Goal: Task Accomplishment & Management: Manage account settings

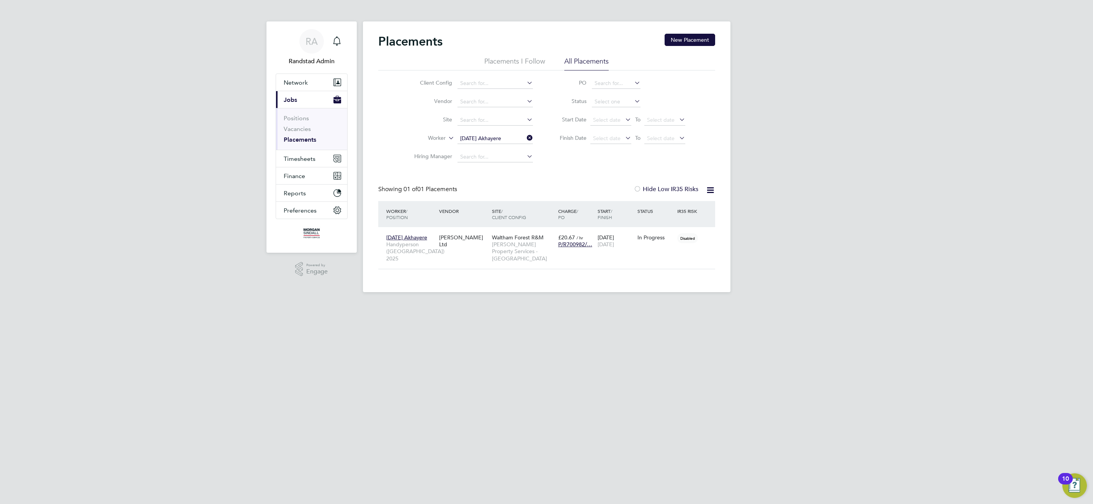
scroll to position [7, 36]
click at [300, 160] on span "Timesheets" at bounding box center [300, 158] width 32 height 7
click at [309, 136] on link "Timesheets" at bounding box center [300, 135] width 32 height 7
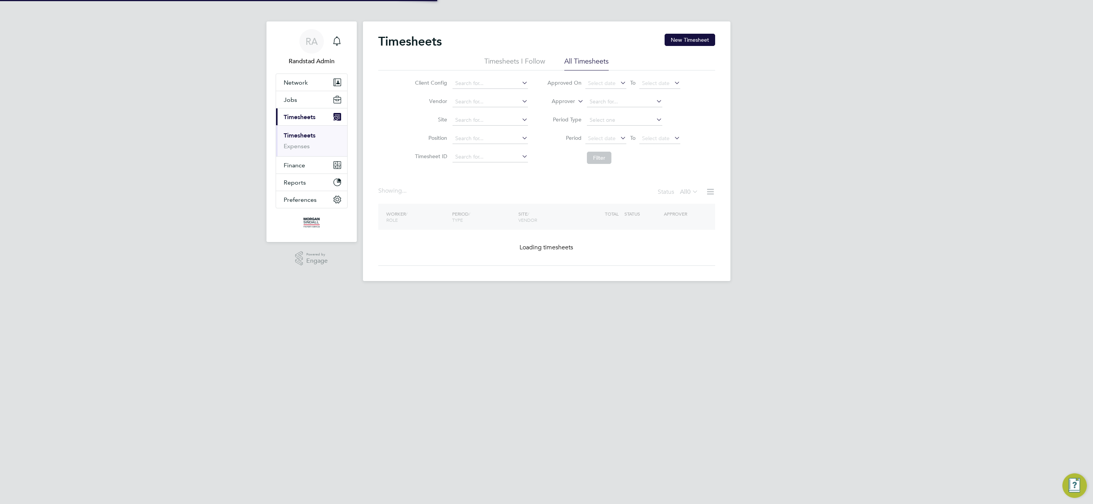
click at [576, 100] on icon at bounding box center [576, 99] width 0 height 7
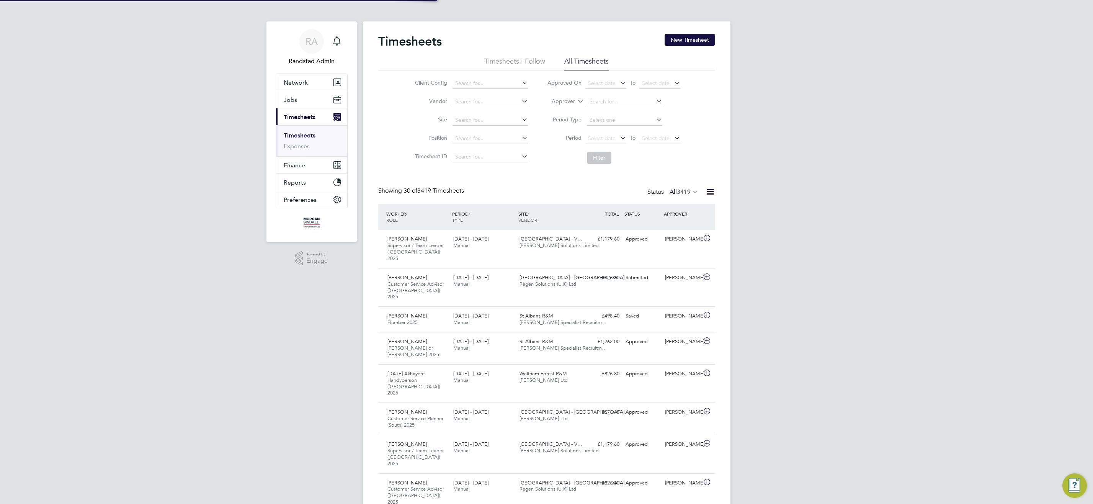
click at [576, 100] on icon at bounding box center [576, 99] width 0 height 7
click at [562, 106] on li "Worker" at bounding box center [556, 110] width 38 height 10
click at [603, 99] on input at bounding box center [624, 101] width 75 height 11
click at [606, 102] on input "martingelhard" at bounding box center [624, 101] width 75 height 11
click at [626, 102] on input "martin gelhard" at bounding box center [624, 101] width 75 height 11
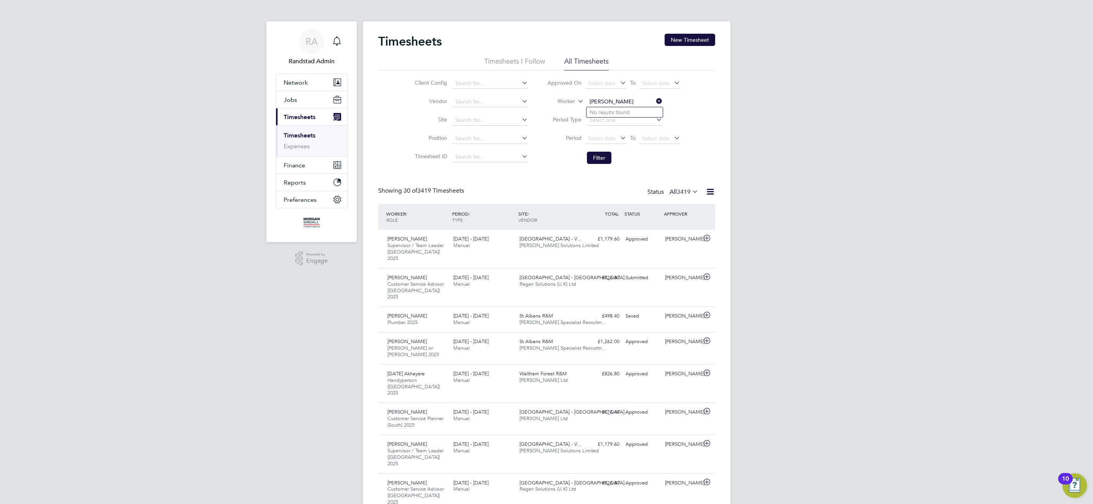
type input "martin ge"
click at [292, 147] on link "Expenses" at bounding box center [297, 145] width 26 height 7
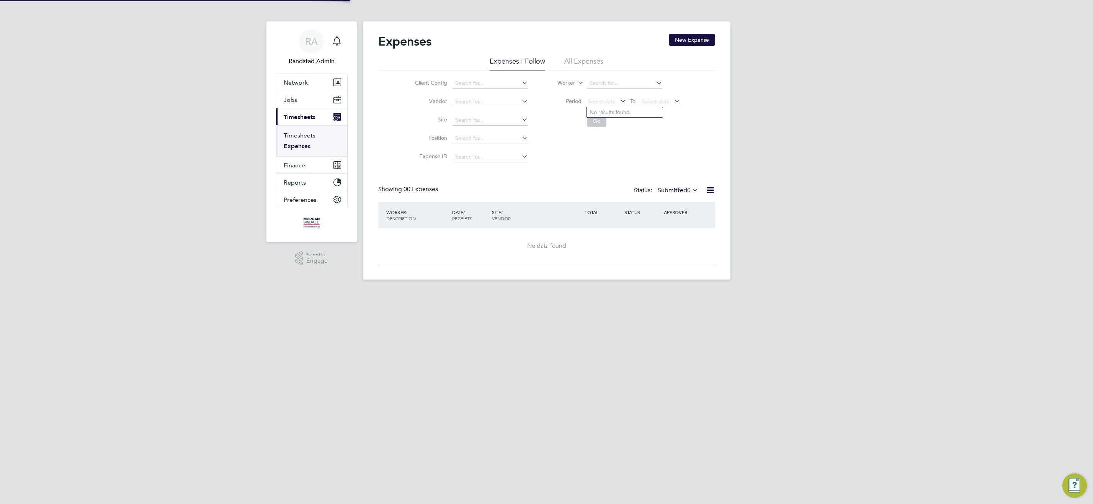
click at [298, 132] on link "Timesheets" at bounding box center [300, 135] width 32 height 7
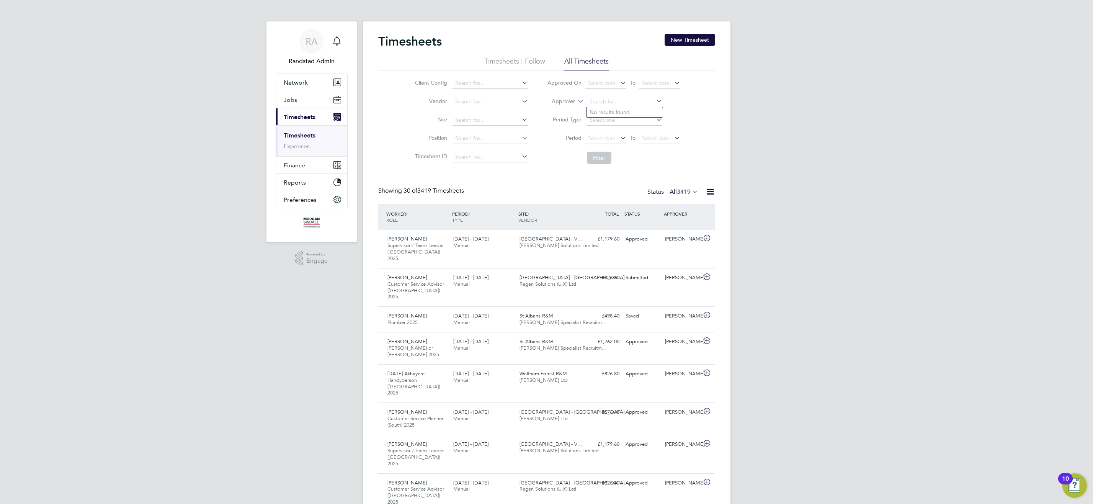
click at [576, 99] on icon at bounding box center [576, 99] width 0 height 7
click at [561, 108] on li "Worker" at bounding box center [556, 110] width 38 height 10
click at [607, 101] on input at bounding box center [624, 101] width 75 height 11
type input "m"
type input "g"
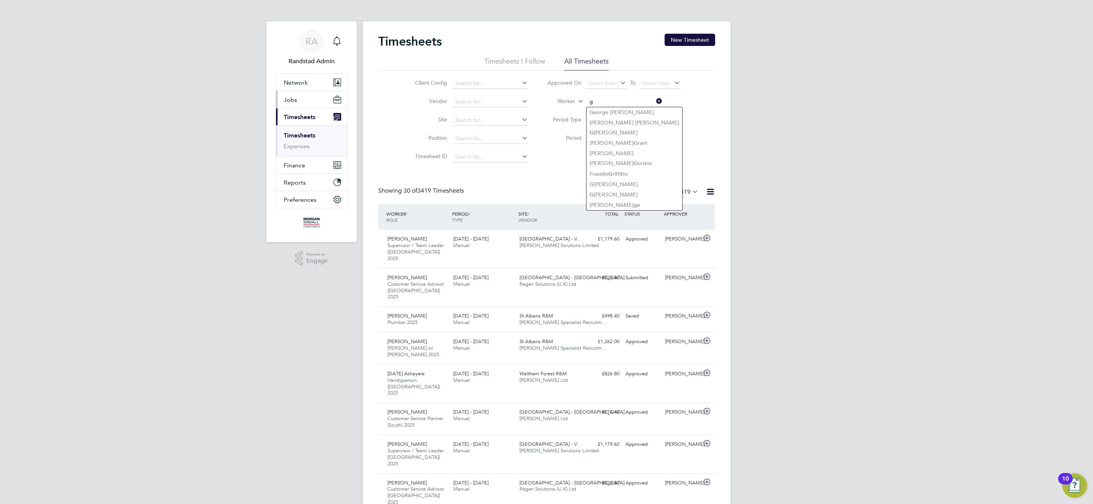
click at [293, 93] on button "Jobs" at bounding box center [311, 99] width 71 height 17
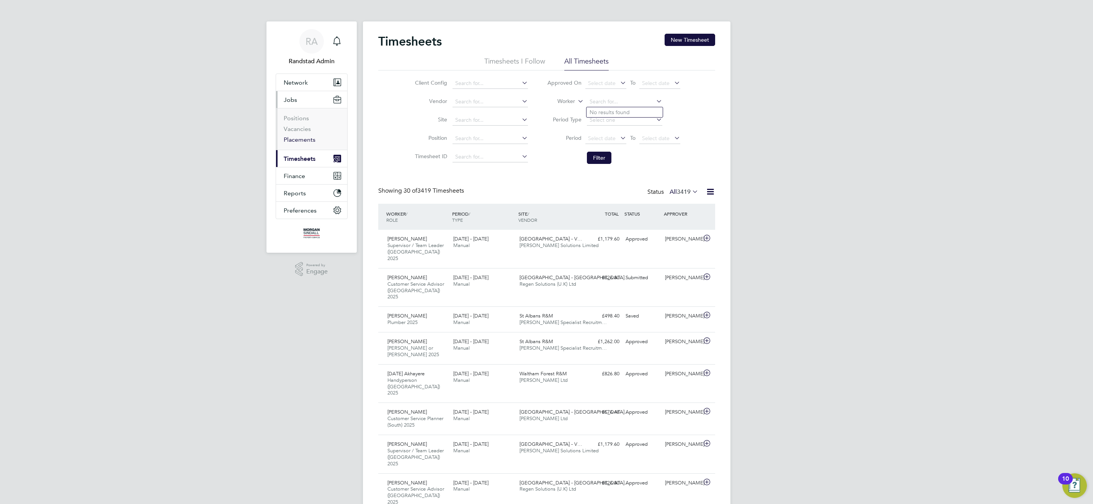
click at [302, 140] on link "Placements" at bounding box center [300, 139] width 32 height 7
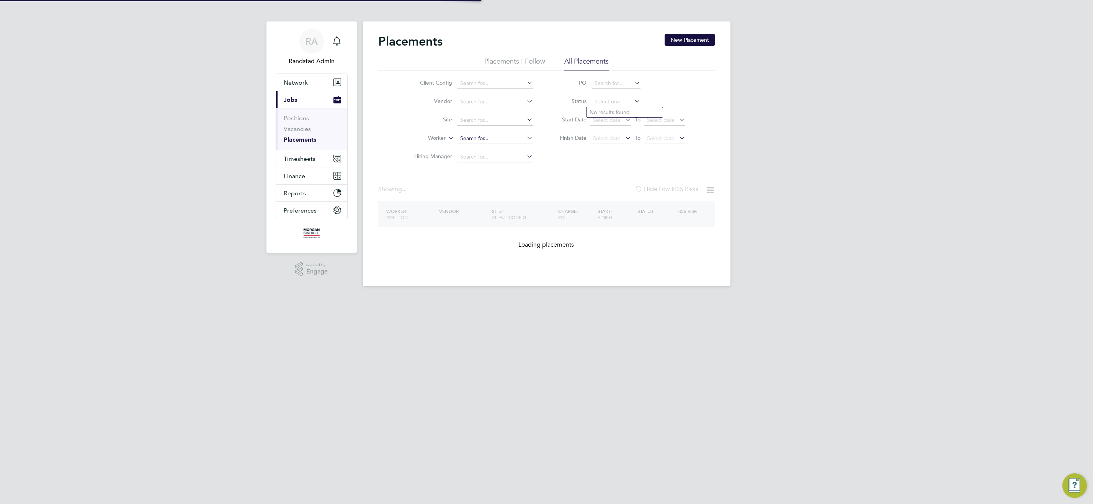
click at [490, 139] on input at bounding box center [494, 138] width 75 height 11
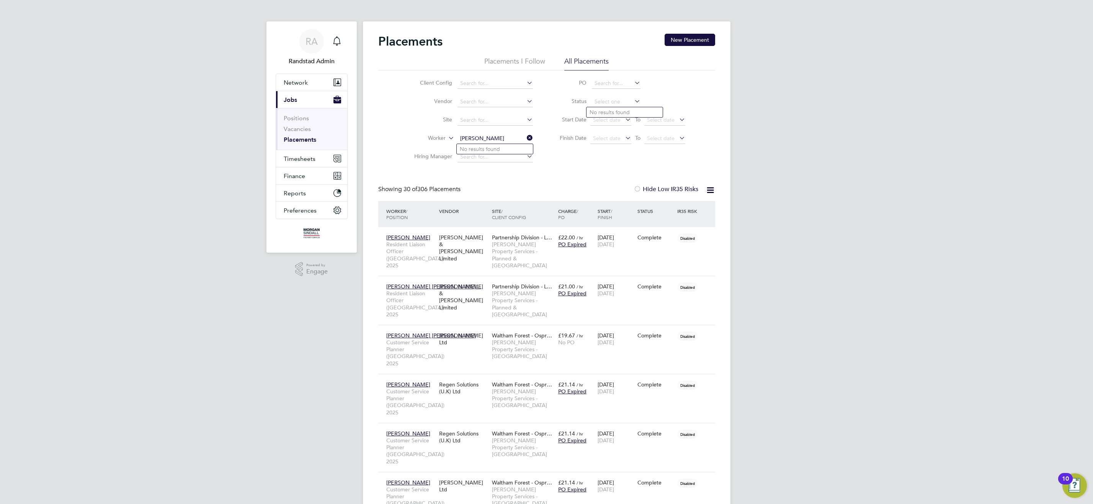
type input "martin gelhard"
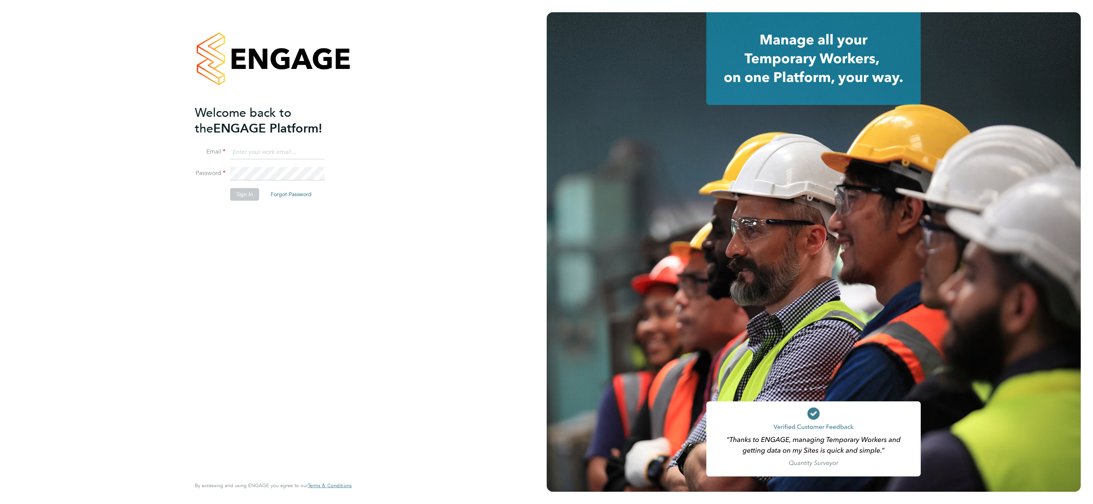
type input "[EMAIL_ADDRESS][PERSON_NAME][DOMAIN_NAME]"
click at [238, 196] on button "Sign In" at bounding box center [244, 194] width 29 height 12
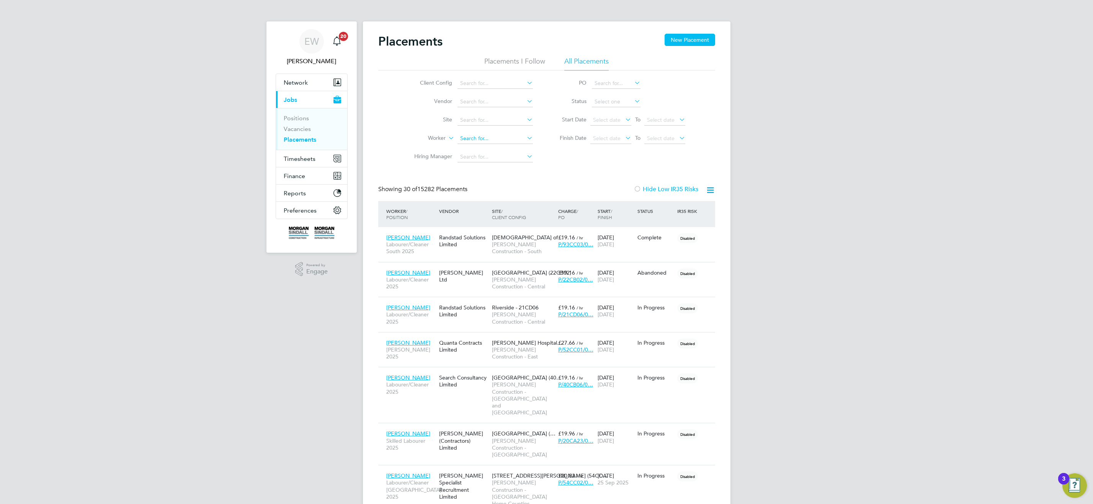
click at [488, 139] on input at bounding box center [494, 138] width 75 height 11
type input "martin gelhard"
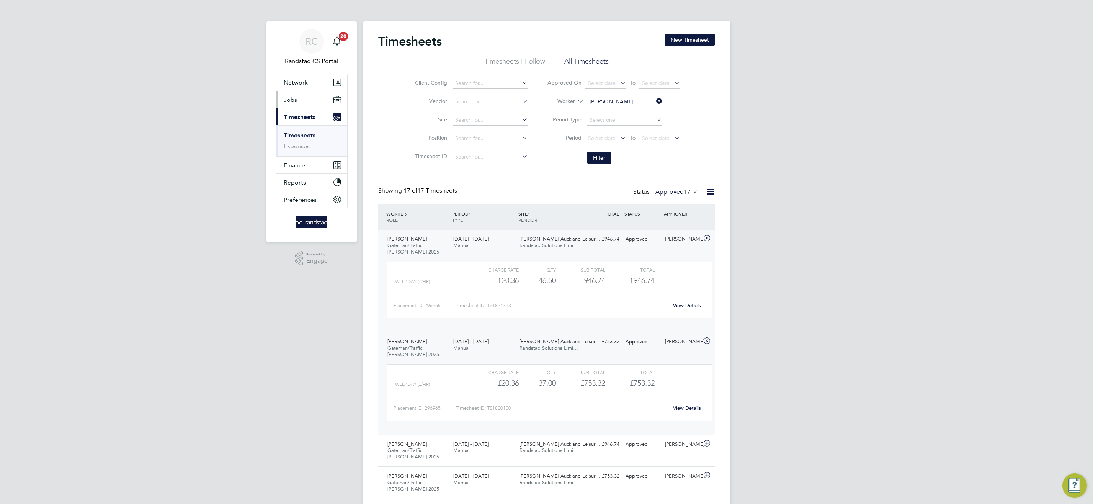
click at [296, 105] on button "Jobs" at bounding box center [311, 99] width 71 height 17
click at [488, 123] on input at bounding box center [489, 120] width 75 height 11
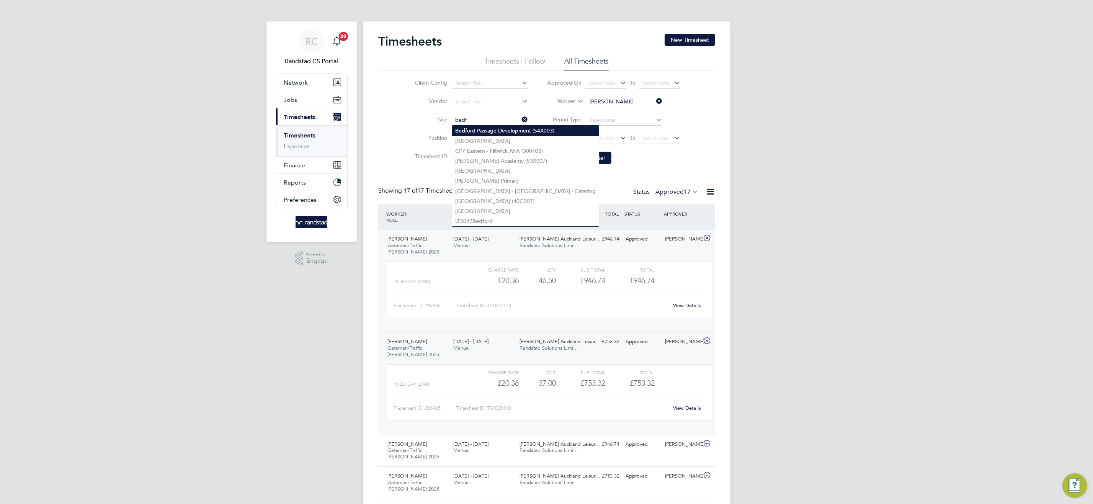
click at [508, 129] on li "Bedf ord Passage Development (54X003)" at bounding box center [525, 131] width 147 height 10
type input "Bedford Passage Development (54X003)"
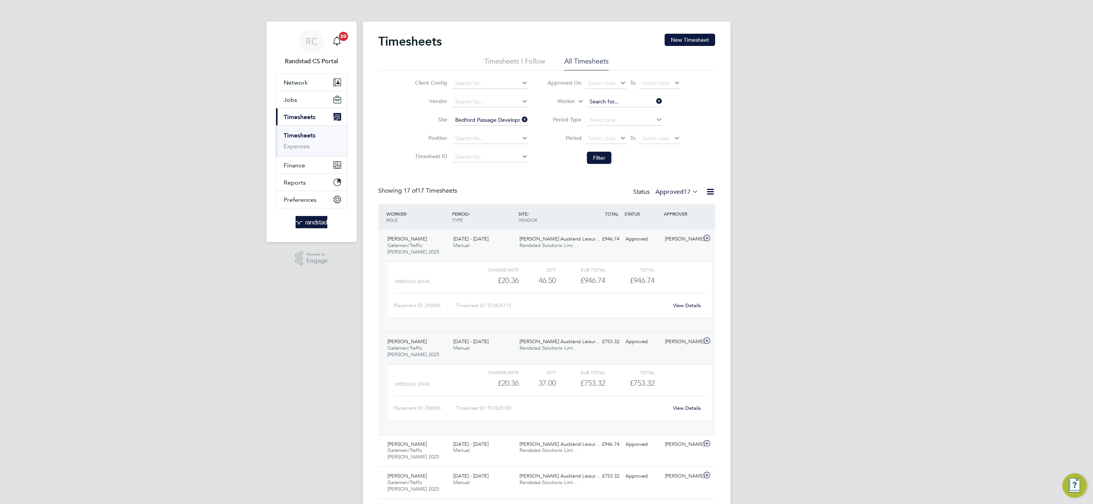
click at [636, 101] on input at bounding box center [624, 101] width 75 height 11
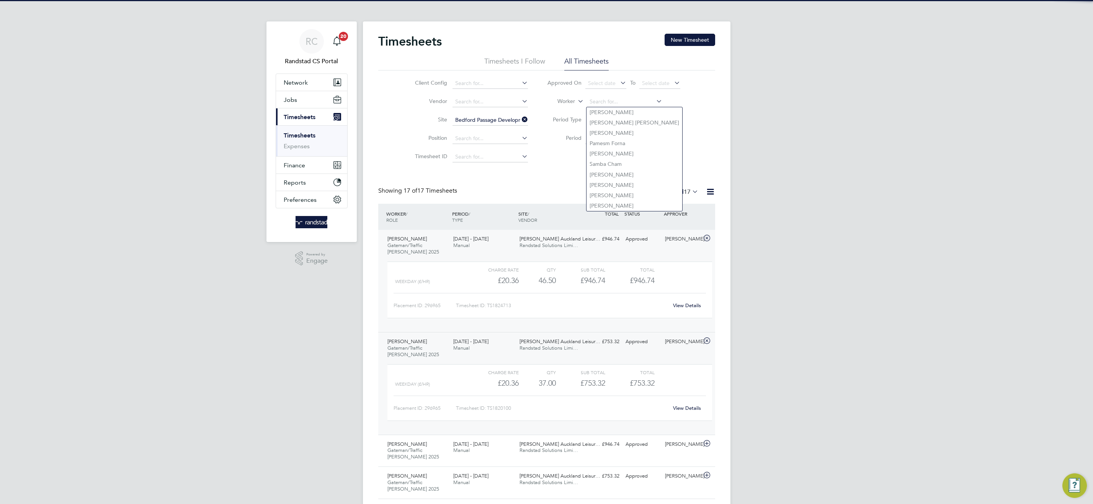
click at [712, 133] on div "Client Config Vendor Site Bedford Passage Development (54X003) Position Timeshe…" at bounding box center [546, 118] width 337 height 97
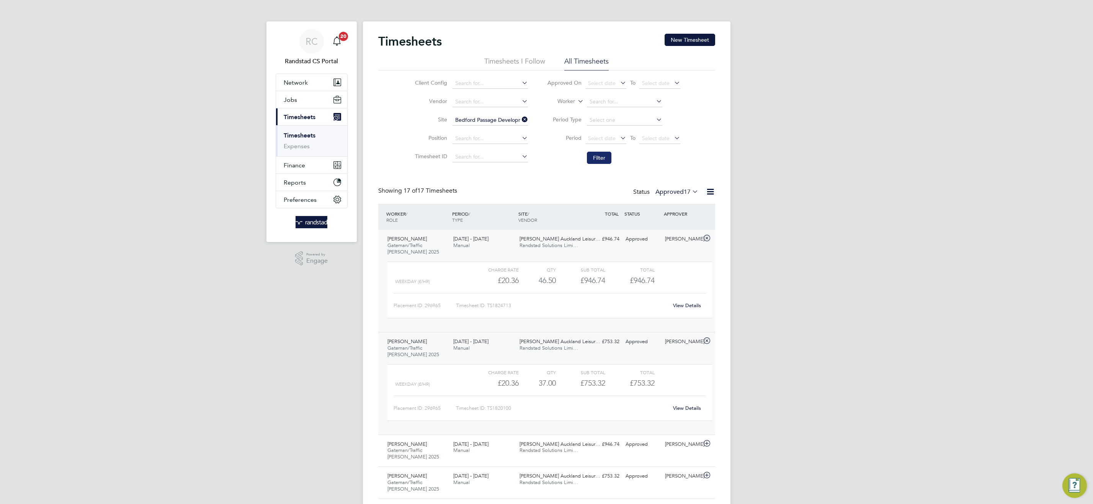
click at [598, 158] on button "Filter" at bounding box center [599, 158] width 24 height 12
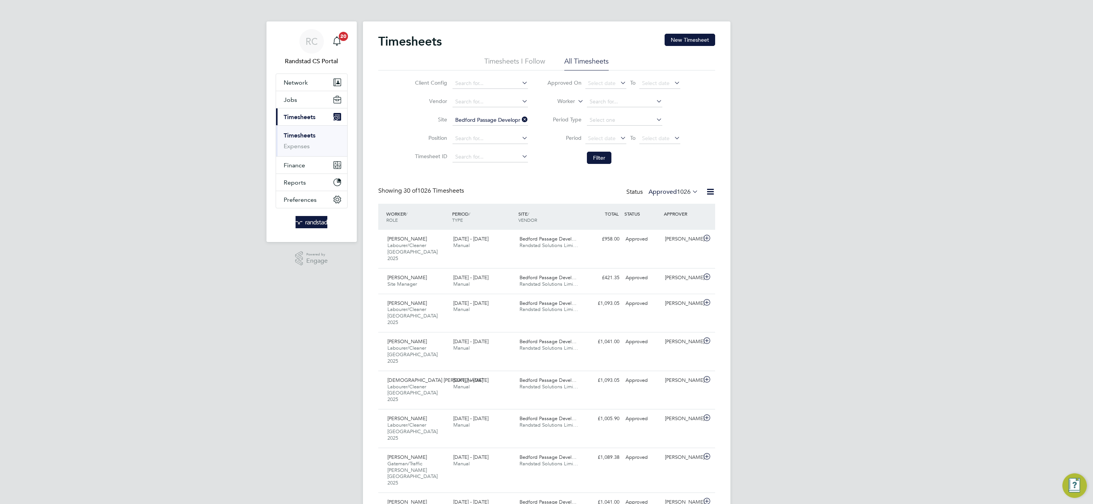
click at [700, 191] on div at bounding box center [707, 192] width 15 height 10
click at [691, 191] on icon at bounding box center [691, 191] width 0 height 11
click at [681, 204] on li "1059" at bounding box center [689, 205] width 16 height 11
click at [691, 191] on icon at bounding box center [691, 191] width 0 height 11
click at [659, 205] on li "All" at bounding box center [662, 205] width 35 height 11
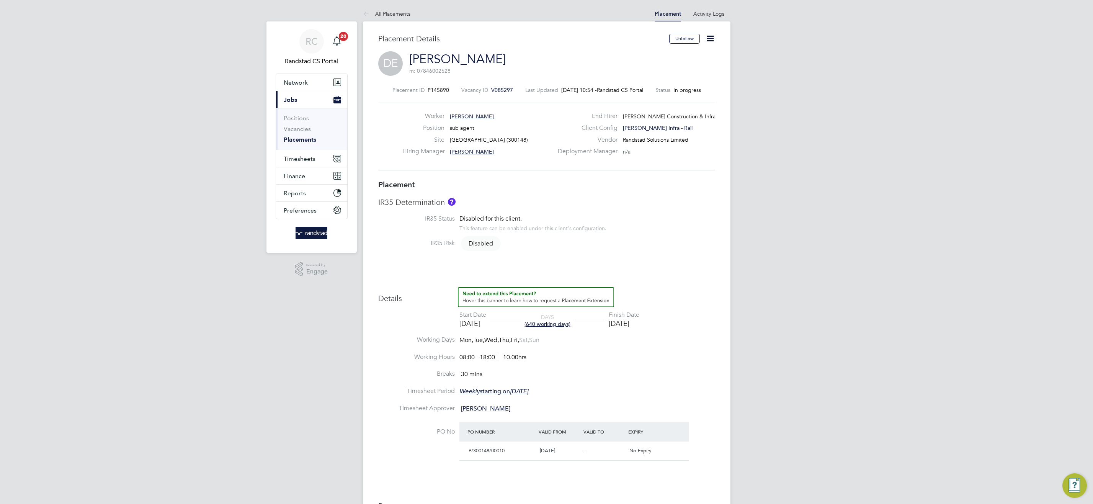
click at [304, 141] on link "Placements" at bounding box center [300, 139] width 33 height 7
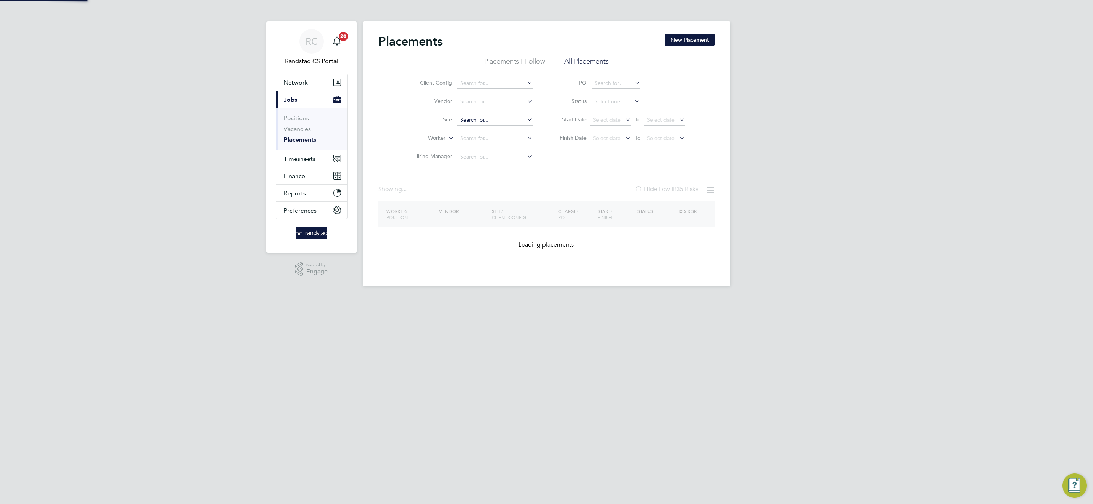
click at [480, 118] on input at bounding box center [494, 120] width 75 height 11
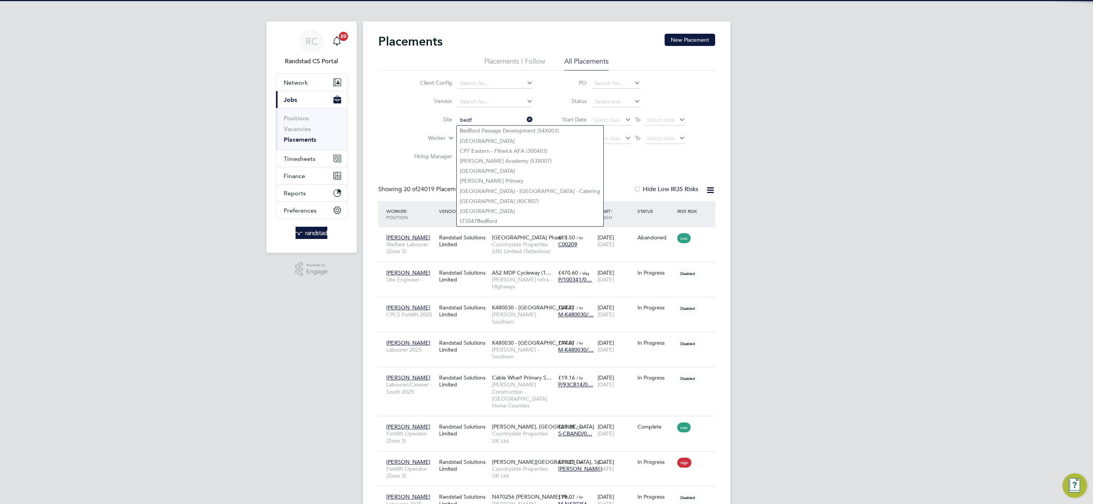
click at [500, 131] on li "Bedf ord Passage Development (54X003)" at bounding box center [530, 131] width 147 height 10
type input "Bedford Passage Development (54X003)"
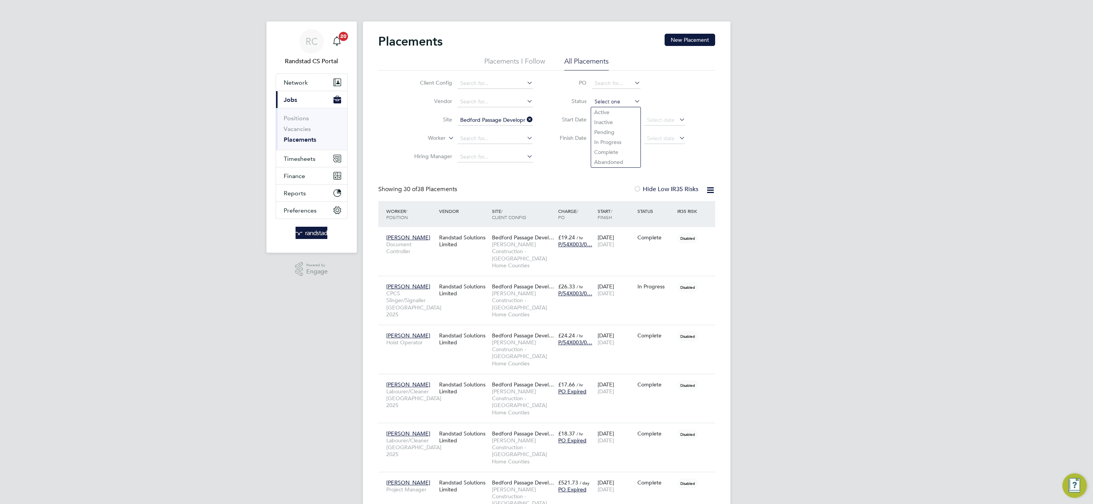
click at [604, 101] on input at bounding box center [616, 101] width 49 height 11
click at [616, 143] on li "In Progress" at bounding box center [615, 142] width 49 height 10
type input "In Progress"
click at [633, 100] on icon at bounding box center [633, 101] width 0 height 11
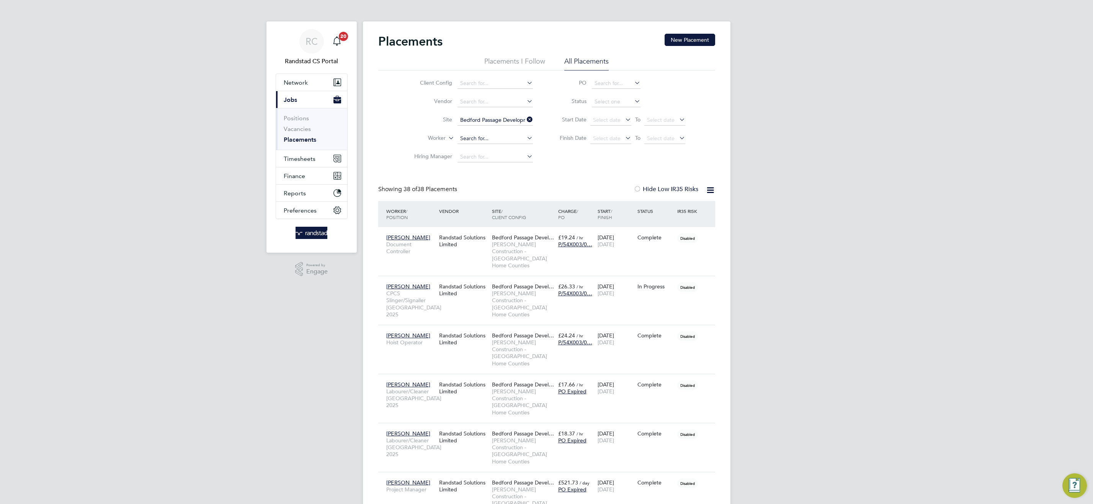
click at [488, 141] on input at bounding box center [494, 138] width 75 height 11
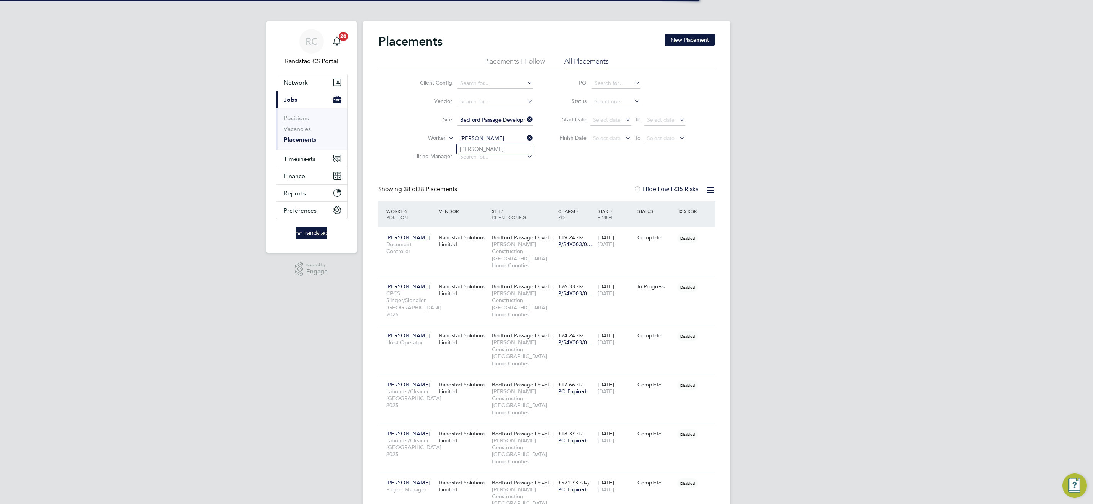
click at [515, 149] on li "[PERSON_NAME]" at bounding box center [495, 149] width 76 height 10
type input "[PERSON_NAME]"
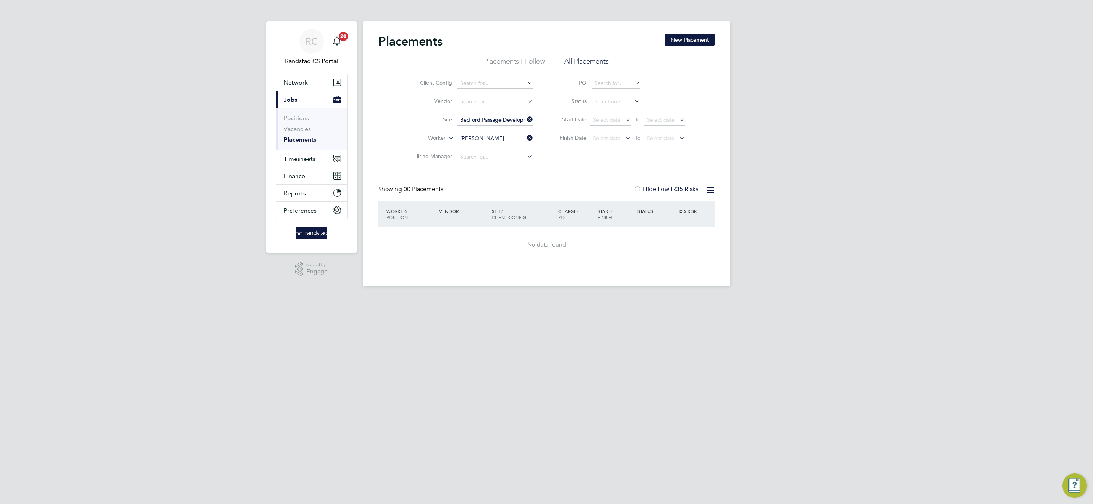
click at [638, 188] on div at bounding box center [637, 190] width 8 height 8
click at [302, 130] on link "Vacancies" at bounding box center [297, 128] width 27 height 7
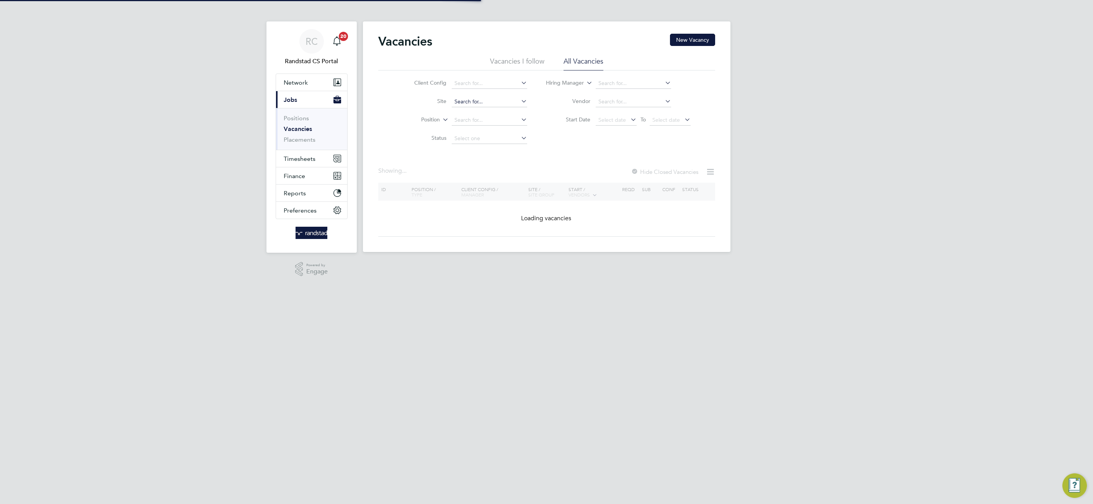
click at [488, 101] on input at bounding box center [489, 101] width 75 height 11
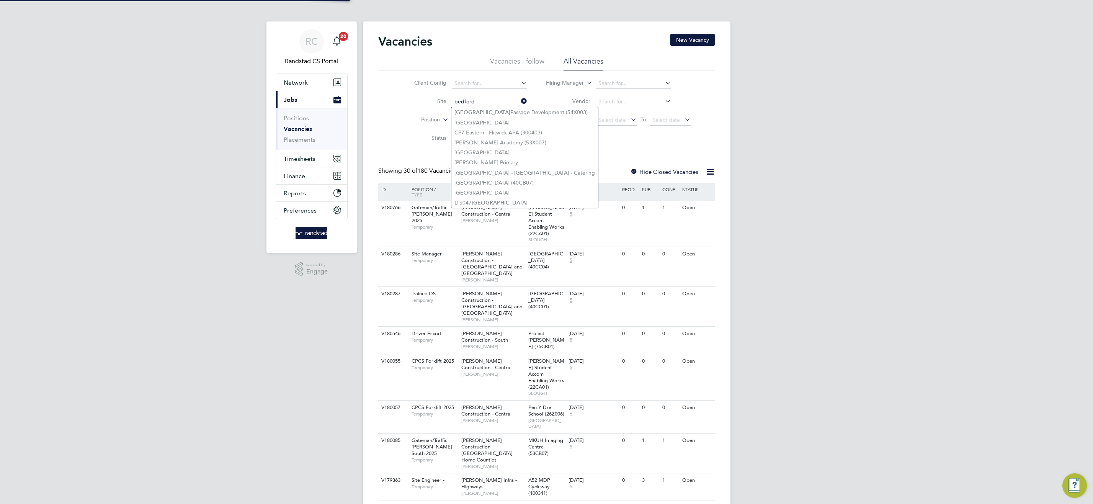
click at [498, 114] on li "Bedford Passage Development (54X003)" at bounding box center [524, 112] width 147 height 10
type input "Bedford Passage Development (54X003)"
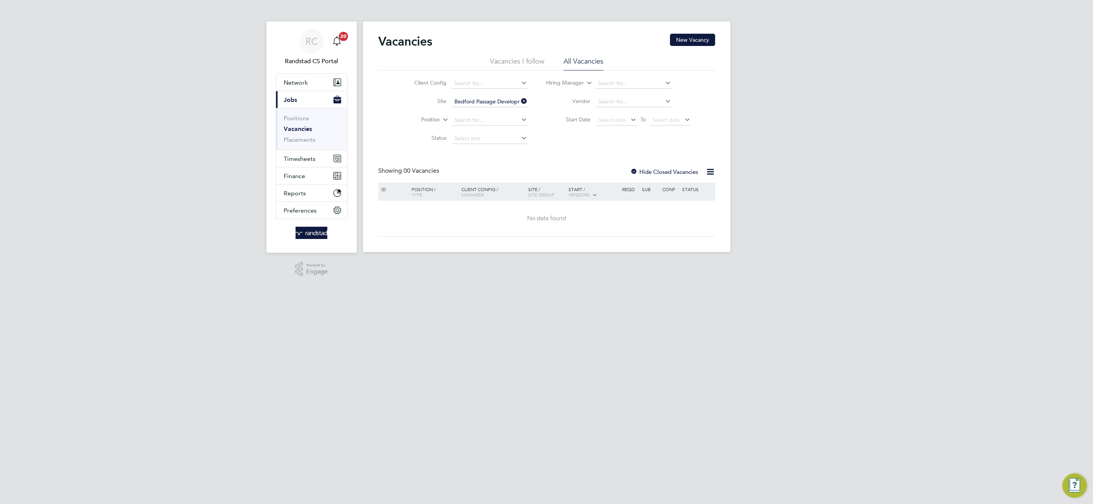
click at [636, 170] on div at bounding box center [634, 172] width 8 height 8
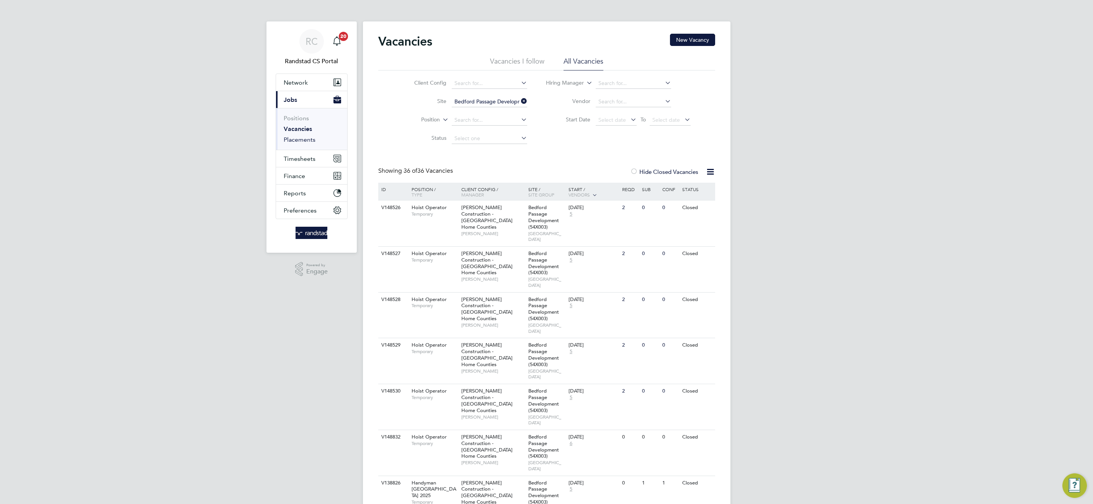
click at [314, 142] on link "Placements" at bounding box center [300, 139] width 32 height 7
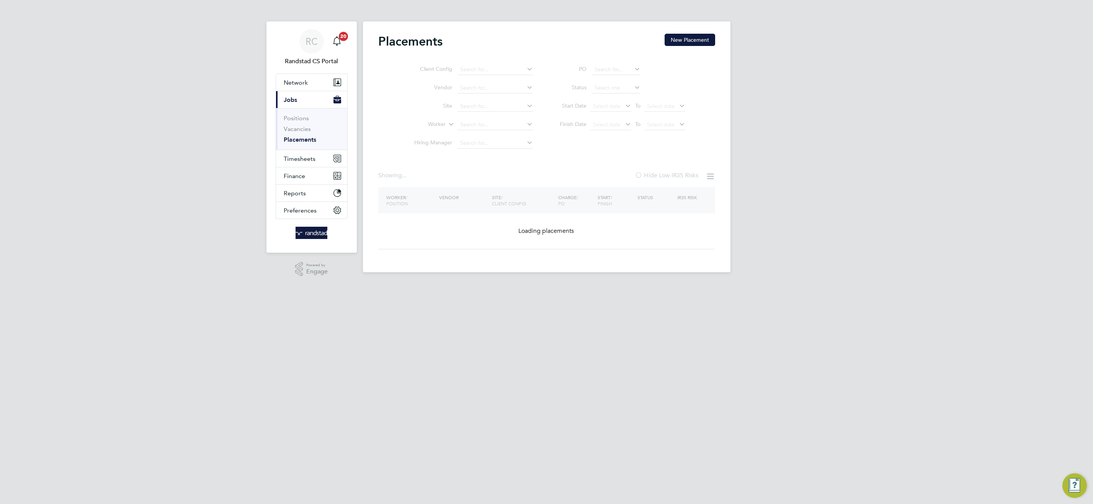
click at [498, 108] on ul "Client Config Vendor Site Worker Hiring Manager" at bounding box center [470, 106] width 144 height 92
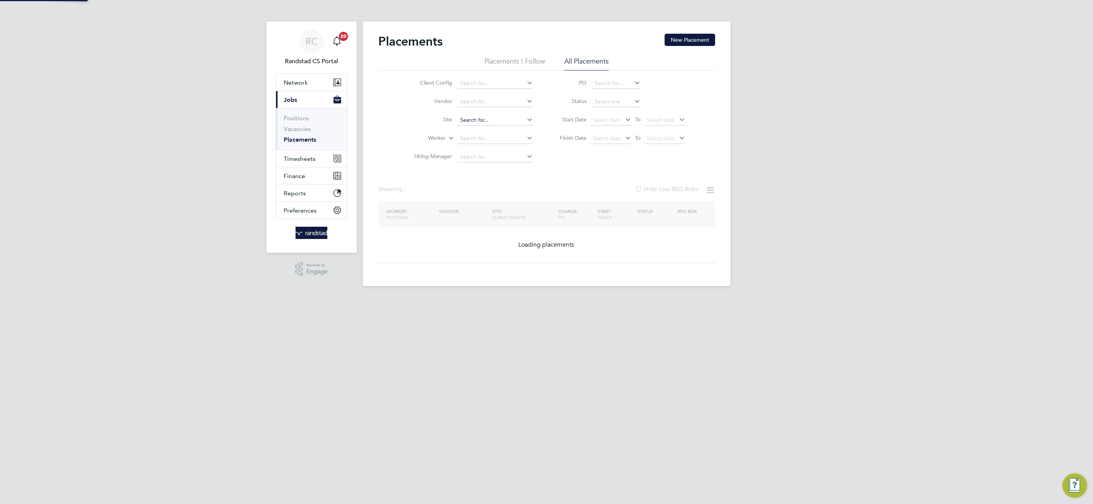
click at [475, 118] on input at bounding box center [494, 120] width 75 height 11
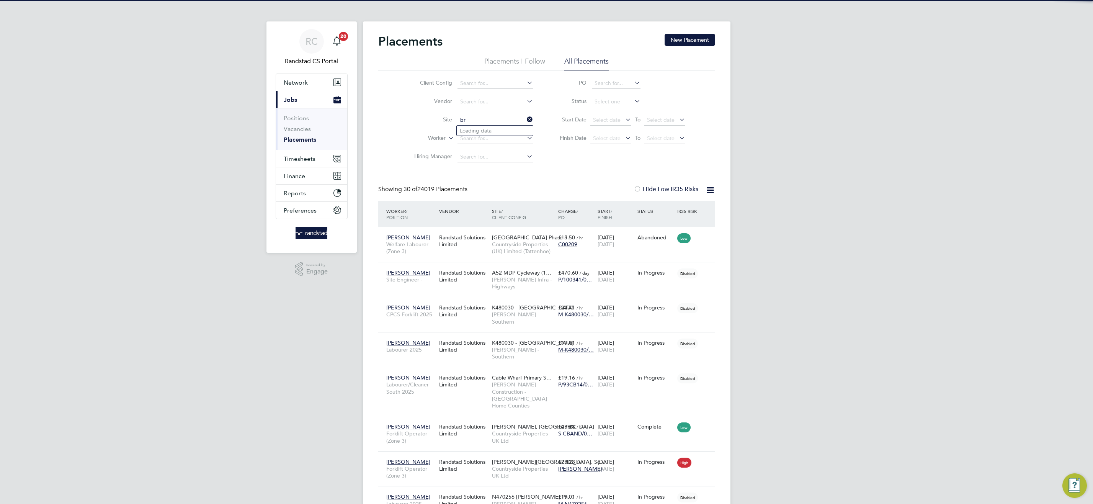
scroll to position [29, 67]
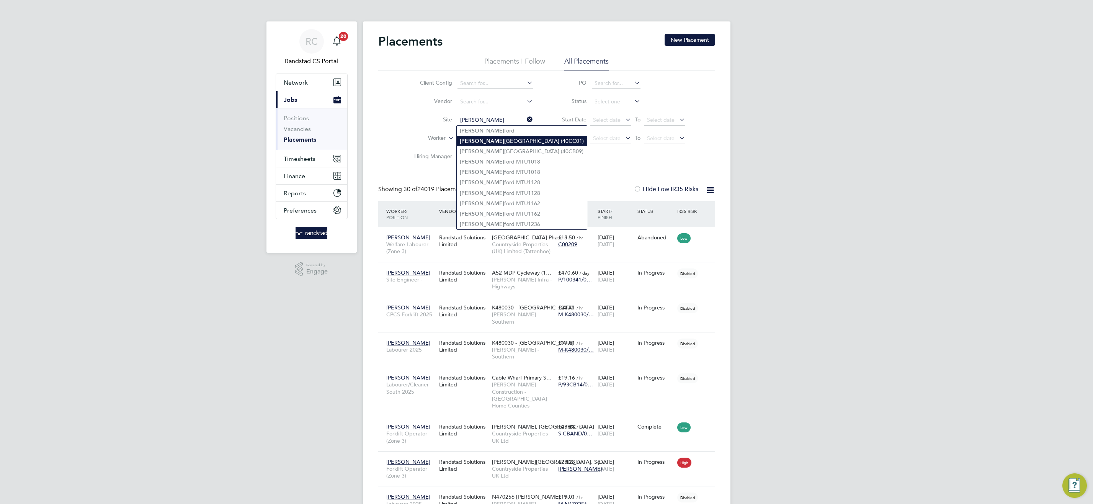
click at [508, 141] on li "[PERSON_NAME][GEOGRAPHIC_DATA] (40CC01)" at bounding box center [522, 141] width 130 height 10
type input "[GEOGRAPHIC_DATA] (40CC01)"
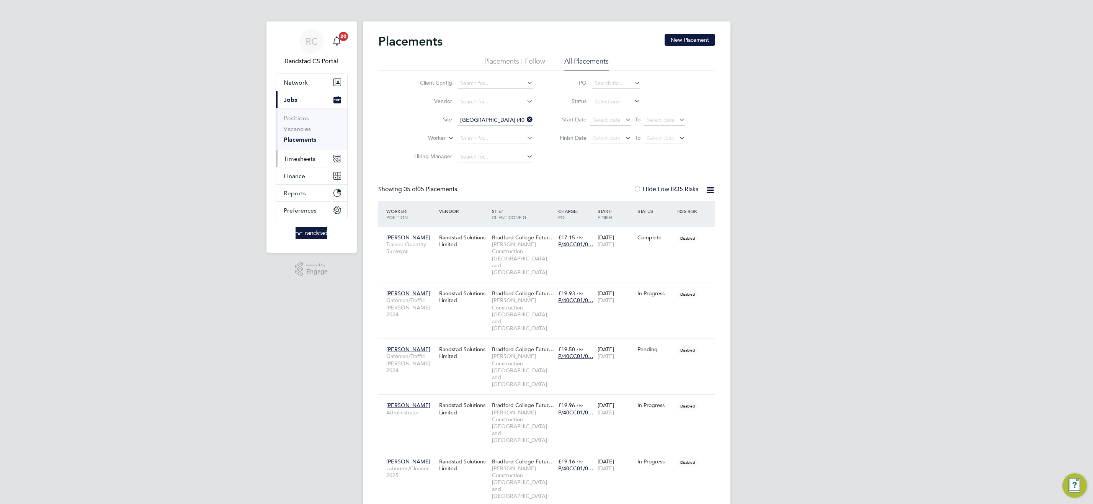
click at [290, 159] on span "Timesheets" at bounding box center [300, 158] width 32 height 7
click at [309, 160] on span "Timesheets" at bounding box center [300, 158] width 32 height 7
click at [304, 132] on link "Timesheets" at bounding box center [300, 135] width 32 height 7
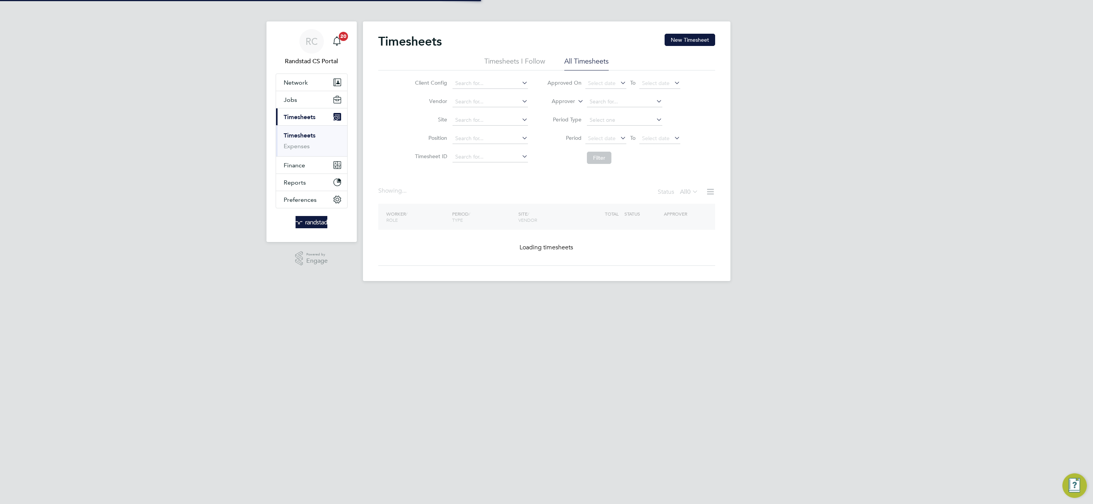
click at [576, 98] on icon at bounding box center [576, 99] width 0 height 7
click at [576, 100] on icon at bounding box center [576, 99] width 0 height 7
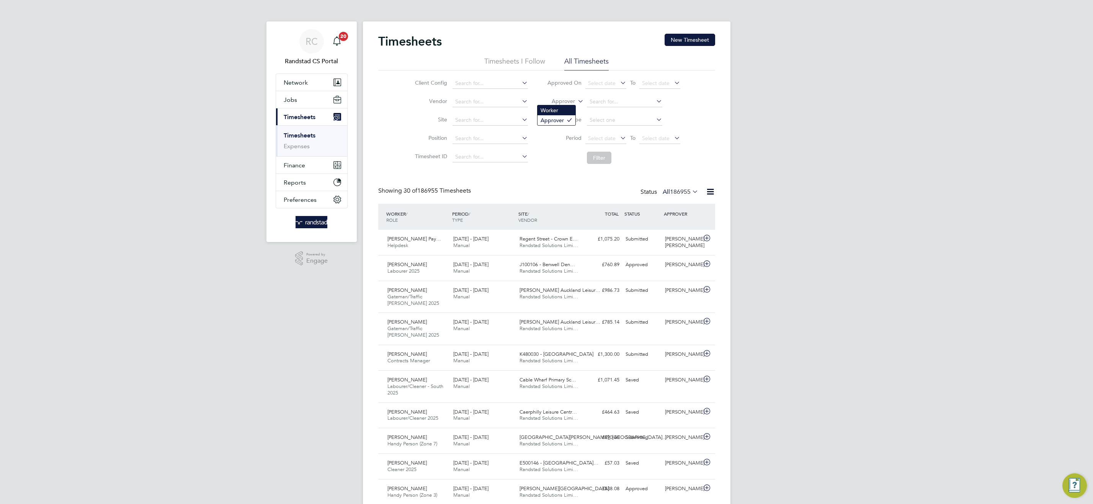
click at [569, 109] on li "Worker" at bounding box center [556, 110] width 38 height 10
click at [594, 103] on input at bounding box center [624, 101] width 75 height 11
click at [628, 112] on li "[PERSON_NAME] ldard" at bounding box center [624, 112] width 76 height 10
type input "[PERSON_NAME]"
click at [607, 159] on button "Filter" at bounding box center [599, 158] width 24 height 12
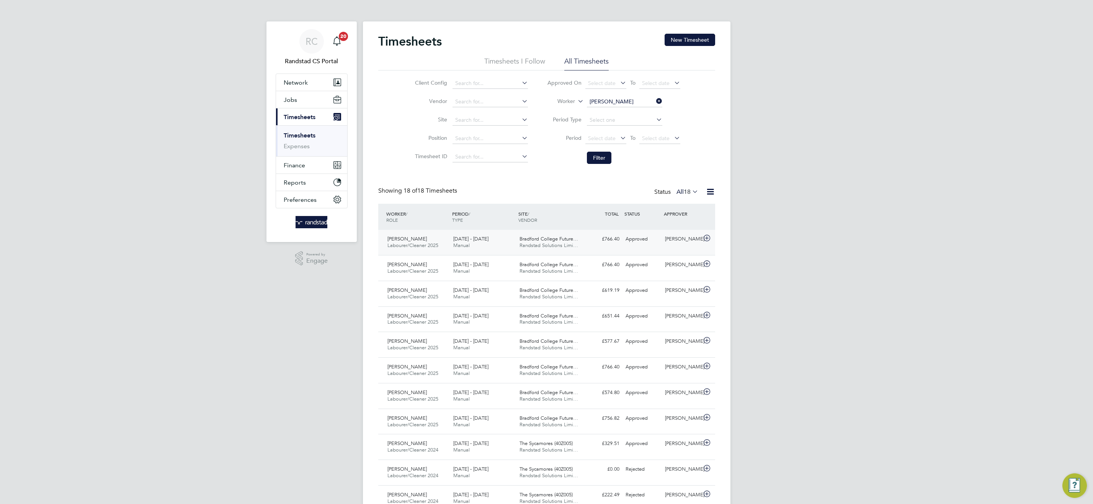
click at [557, 242] on span "Randstad Solutions Limi…" at bounding box center [548, 245] width 59 height 7
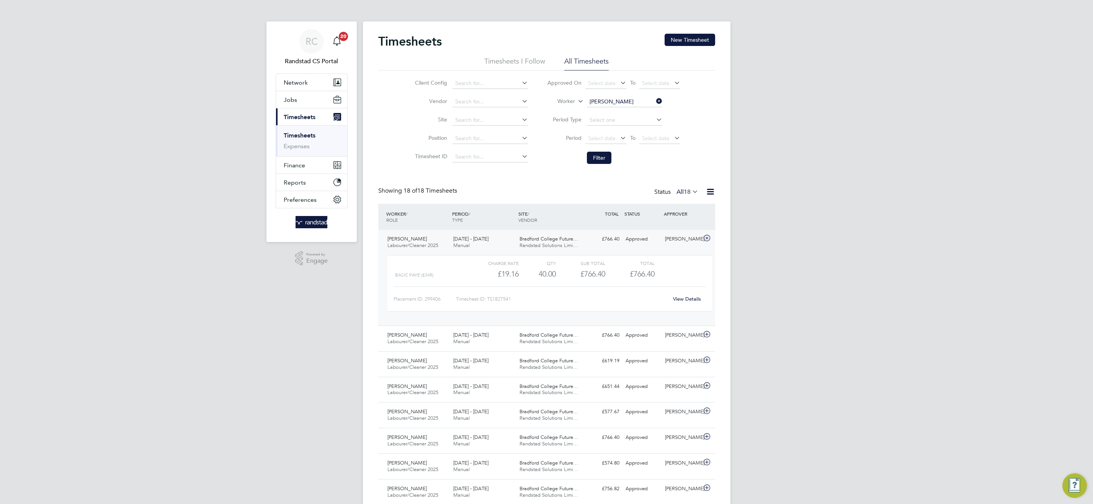
click at [690, 299] on link "View Details" at bounding box center [687, 298] width 28 height 7
click at [697, 39] on button "New Timesheet" at bounding box center [689, 40] width 51 height 12
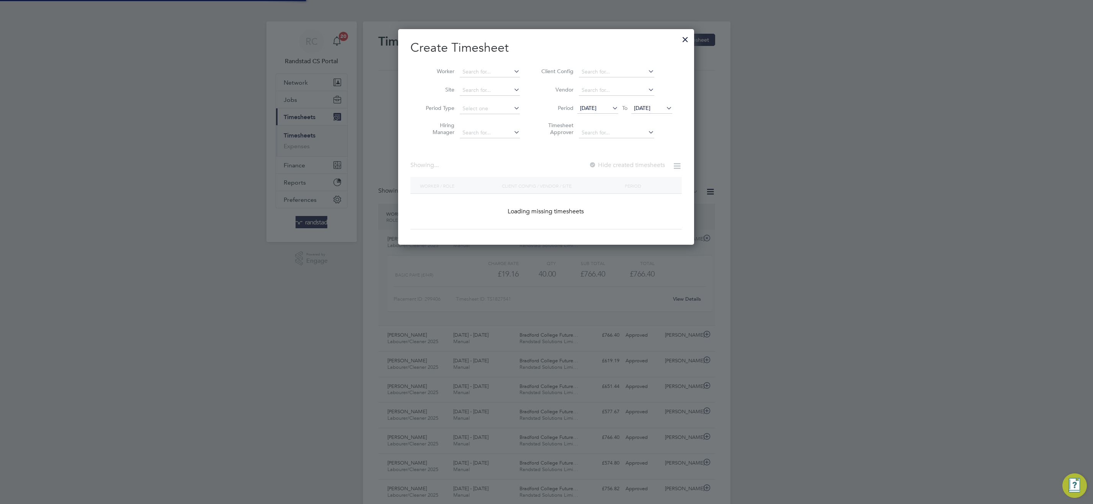
scroll to position [216, 296]
click at [469, 70] on input at bounding box center [490, 72] width 60 height 11
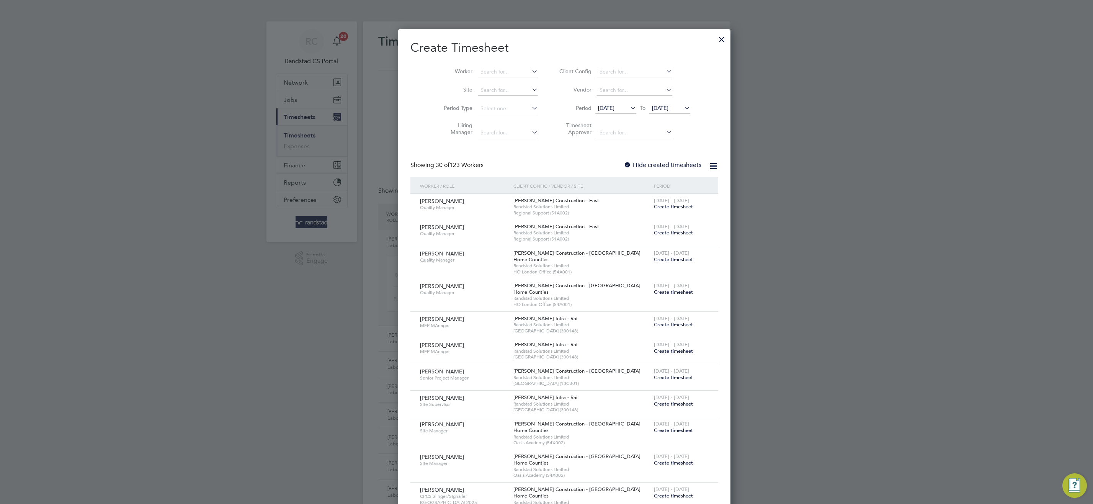
scroll to position [1627, 296]
type input "a"
click at [504, 82] on li "[PERSON_NAME] dard" at bounding box center [495, 82] width 72 height 10
type input "[PERSON_NAME]"
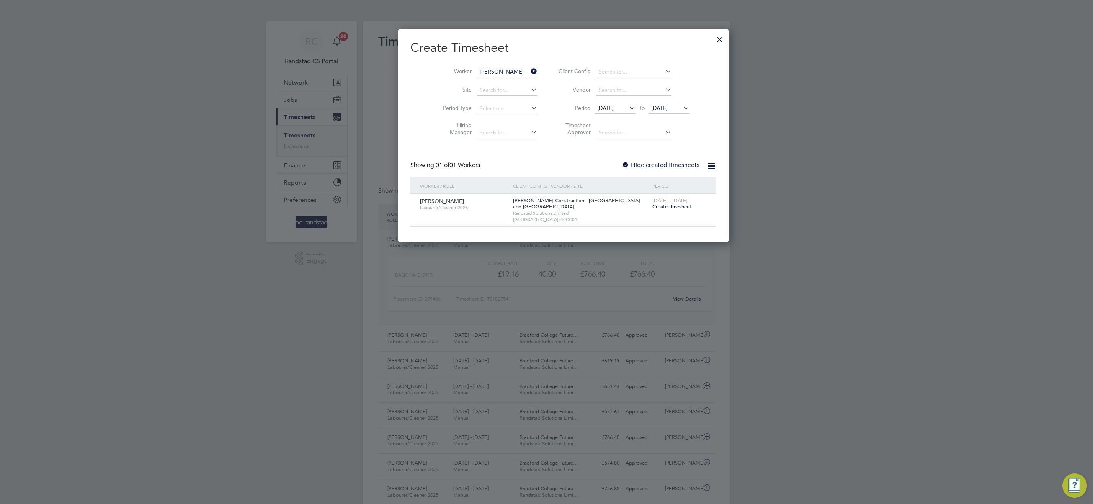
scroll to position [213, 296]
click at [652, 206] on span "Create timesheet" at bounding box center [671, 206] width 39 height 7
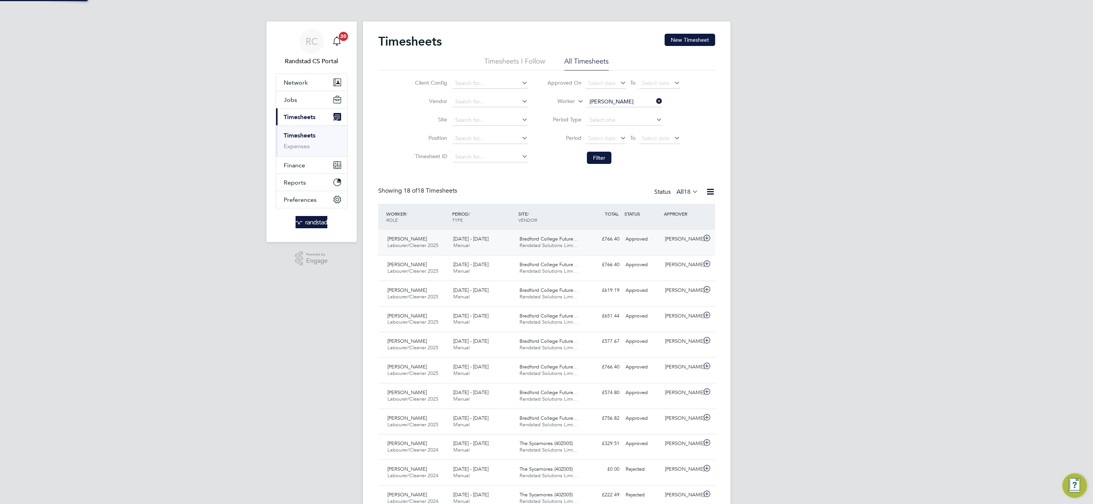
scroll to position [20, 67]
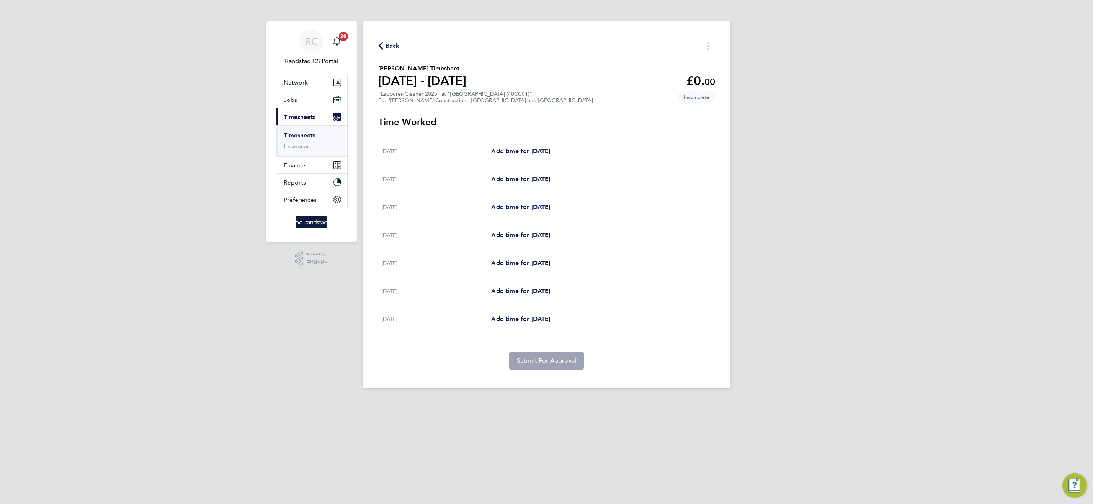
click at [550, 208] on span "Add time for [DATE]" at bounding box center [520, 206] width 59 height 7
select select "30"
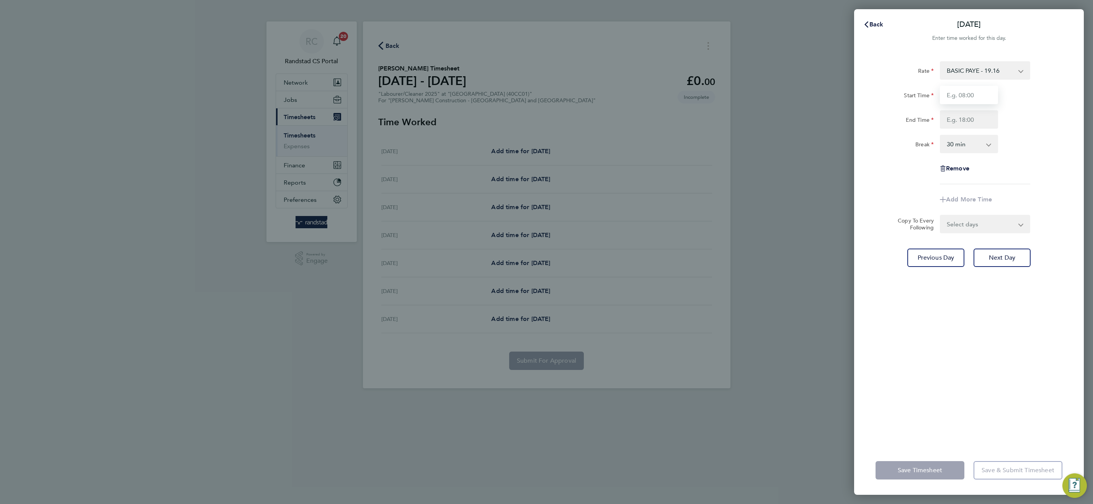
drag, startPoint x: 962, startPoint y: 94, endPoint x: 939, endPoint y: 78, distance: 27.8
click at [962, 94] on input "Start Time" at bounding box center [969, 95] width 58 height 18
type input "07:30"
click at [972, 121] on input "End Time" at bounding box center [969, 119] width 58 height 18
type input "16:00"
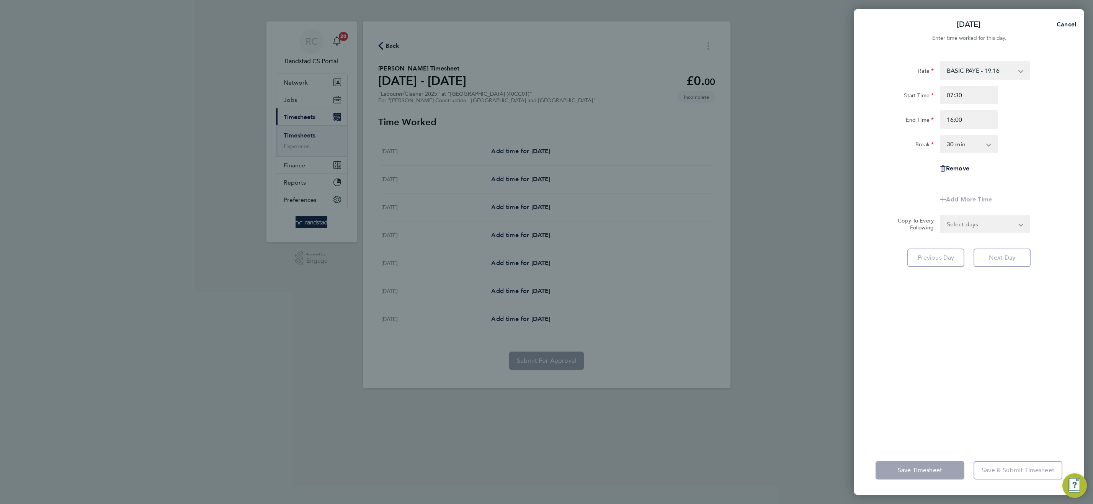
click at [1027, 190] on app-timesheet-line-form-group "Rate BASIC PAYE - 19.16 PAYE OT - 27.44 Start Time 07:30 End Time 16:00 Break 0…" at bounding box center [968, 134] width 187 height 147
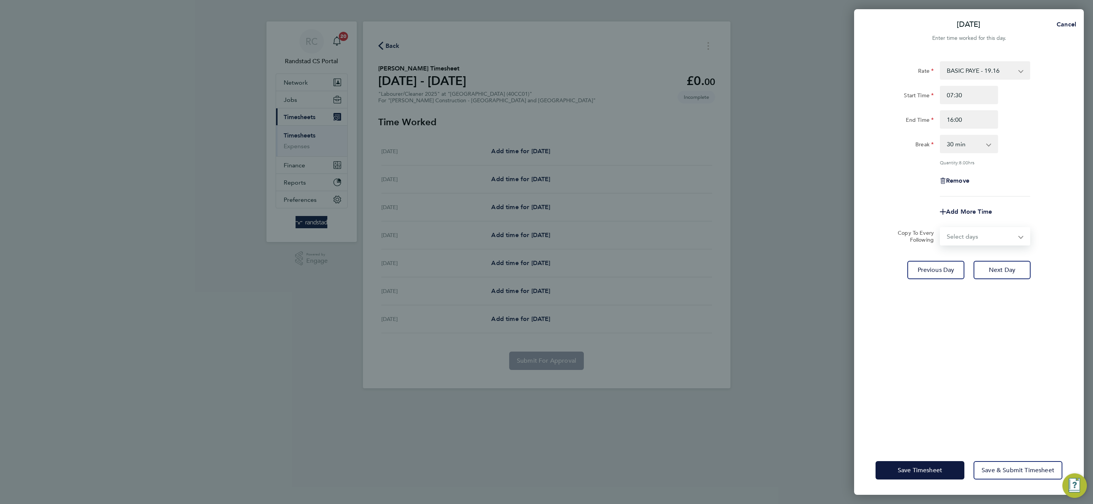
click at [992, 233] on select "Select days Day [DATE] [DATE] [DATE] [DATE]" at bounding box center [980, 236] width 80 height 17
select select "TUE"
click at [940, 228] on select "Select days Day [DATE] [DATE] [DATE] [DATE]" at bounding box center [980, 236] width 80 height 17
select select "[DATE]"
click at [996, 305] on span "Next Day" at bounding box center [1002, 304] width 26 height 8
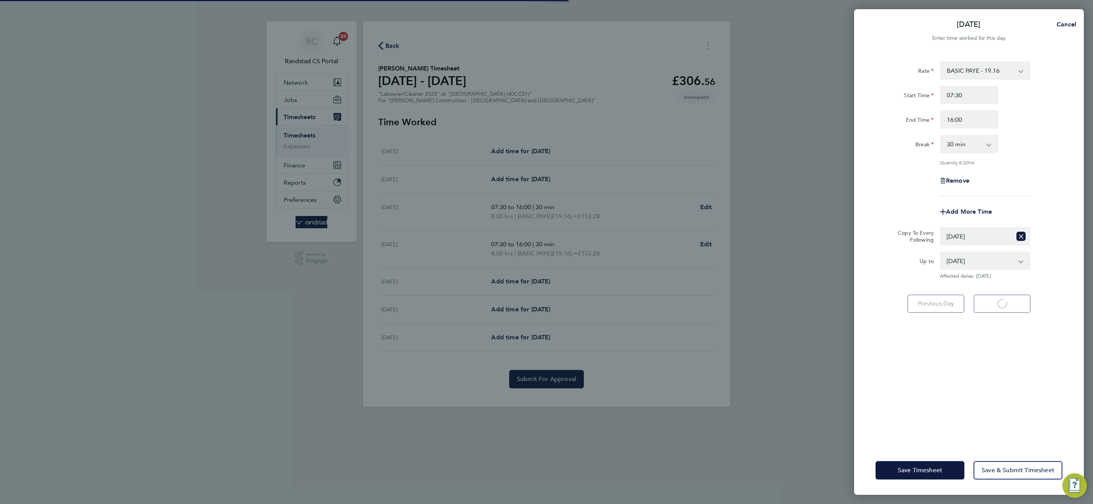
select select "30"
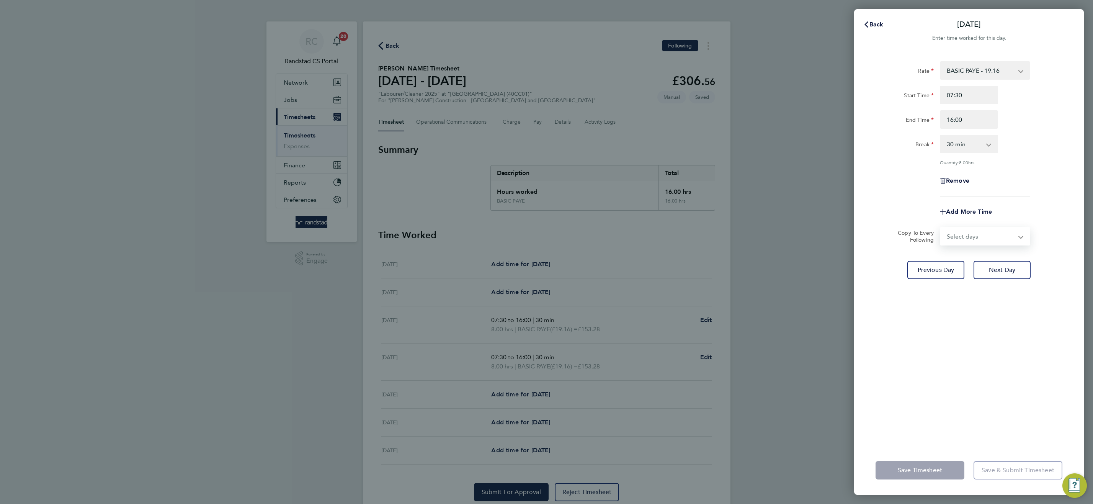
click at [986, 238] on select "Select days Day [DATE] [DATE] [DATE]" at bounding box center [980, 236] width 80 height 17
select select "WED"
click at [940, 228] on select "Select days Day [DATE] [DATE] [DATE]" at bounding box center [980, 236] width 80 height 17
select select "[DATE]"
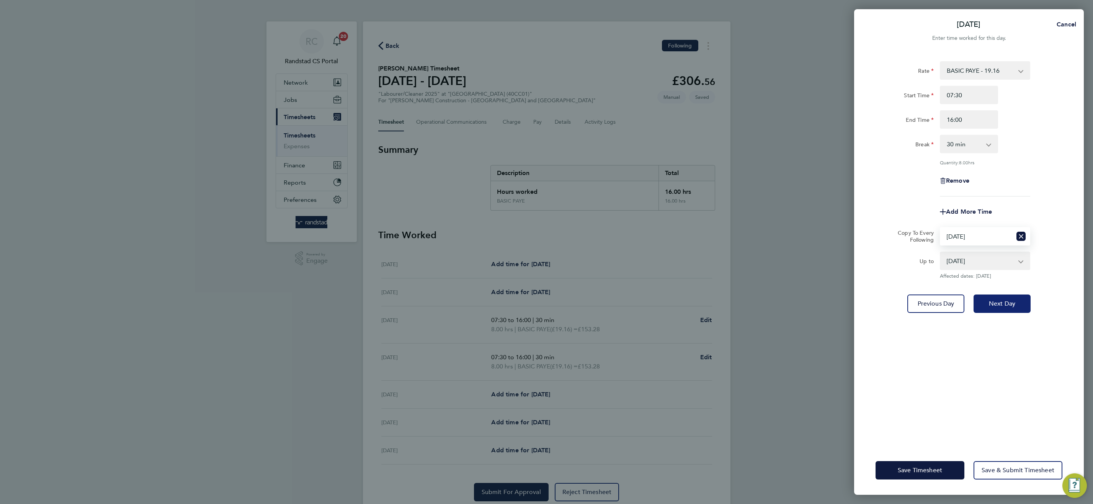
click at [1001, 306] on span "Next Day" at bounding box center [1002, 304] width 26 height 8
select select "0: null"
select select "30"
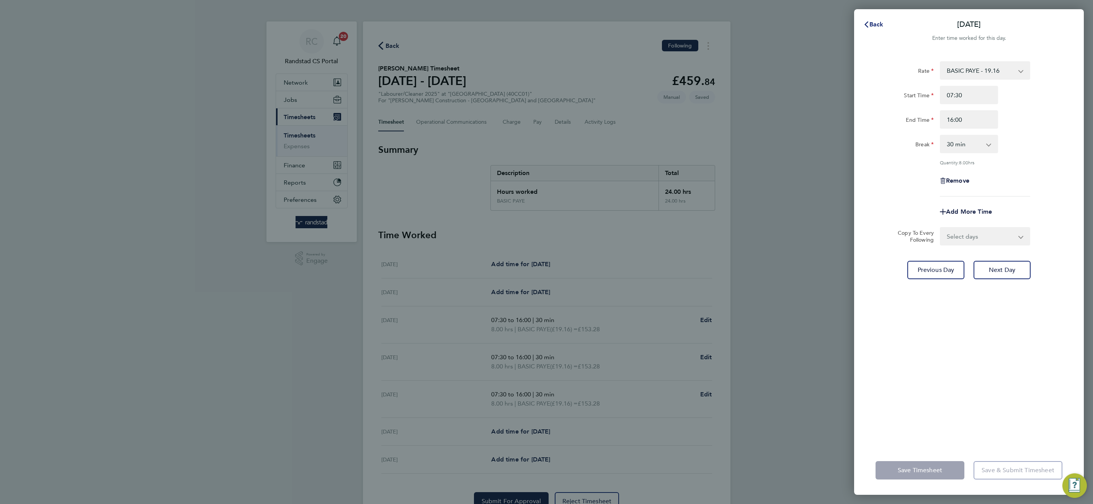
click at [876, 24] on span "Back" at bounding box center [876, 24] width 14 height 7
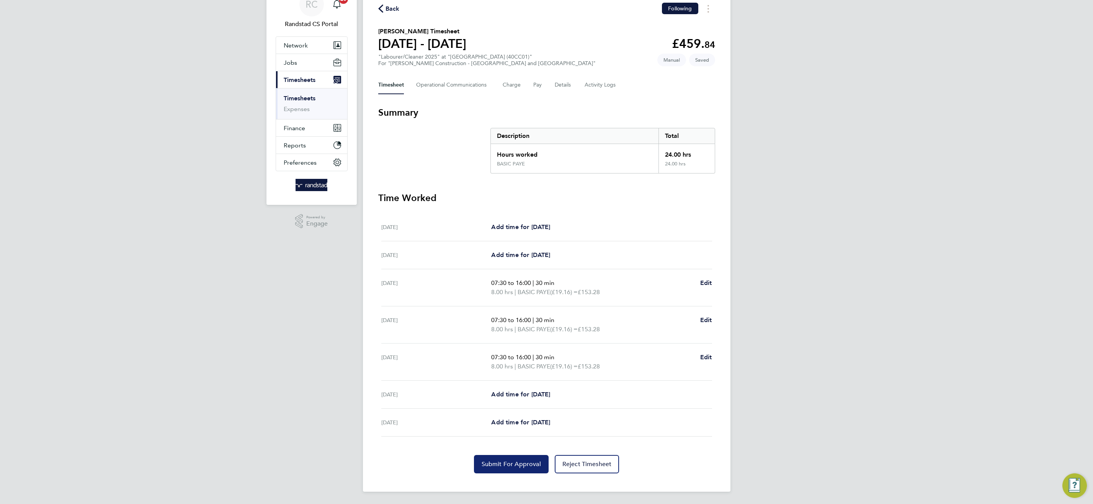
click at [521, 464] on span "Submit For Approval" at bounding box center [511, 464] width 59 height 8
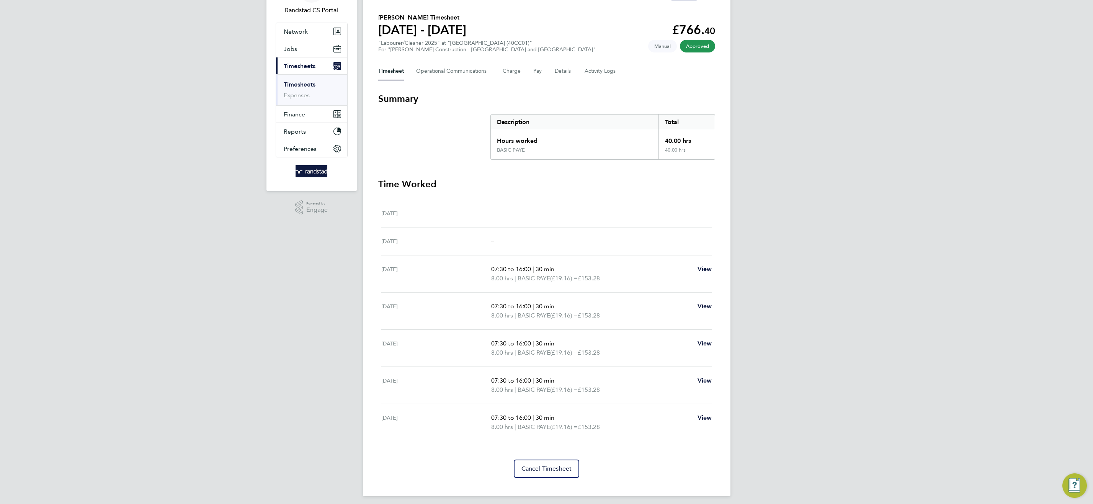
scroll to position [56, 0]
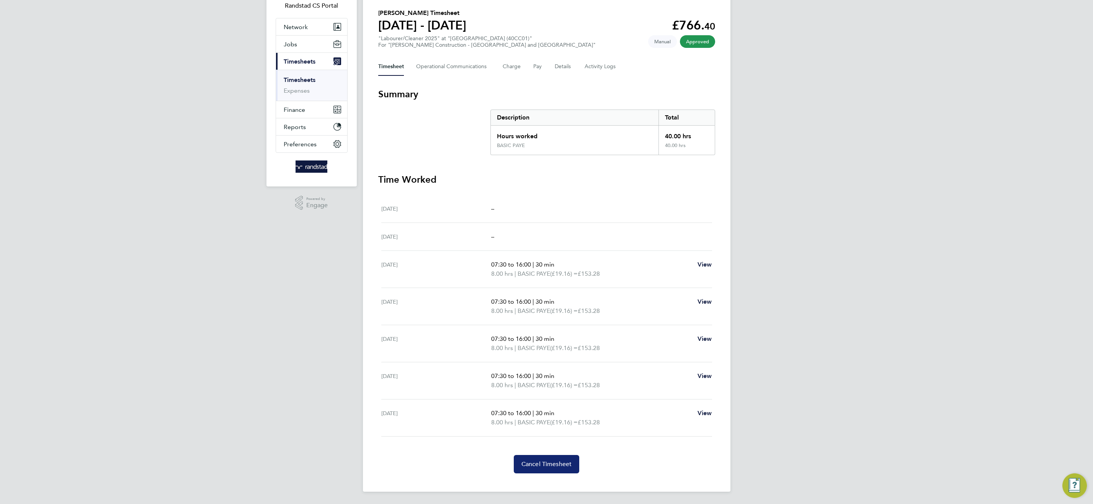
click at [545, 465] on span "Cancel Timesheet" at bounding box center [546, 464] width 51 height 8
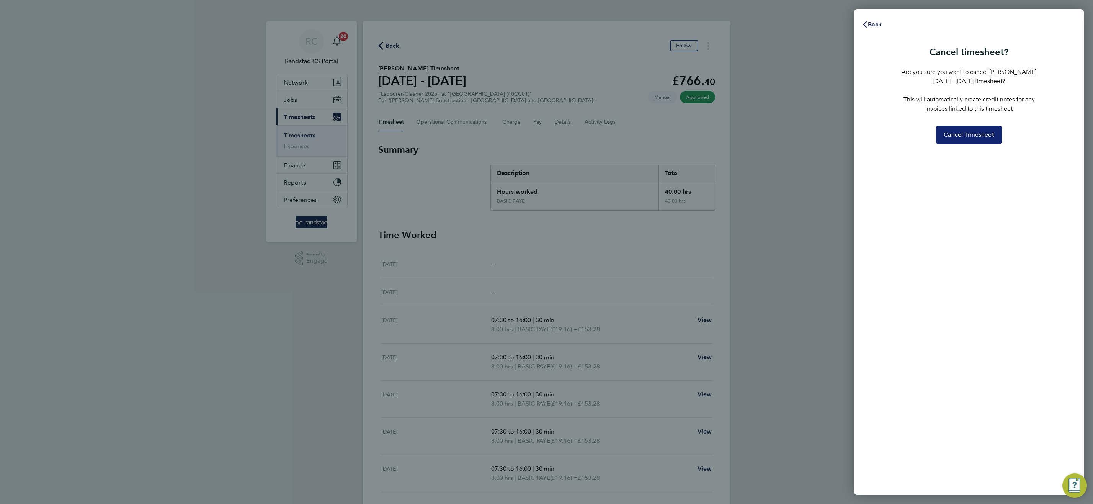
click at [960, 133] on span "Cancel Timesheet" at bounding box center [969, 135] width 51 height 8
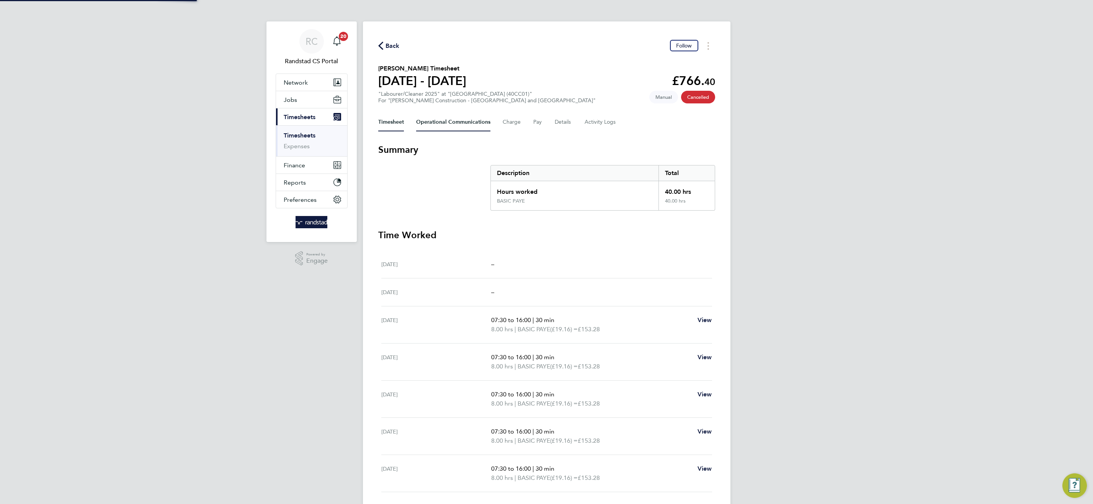
click at [453, 122] on Communications-tab "Operational Communications" at bounding box center [453, 122] width 74 height 18
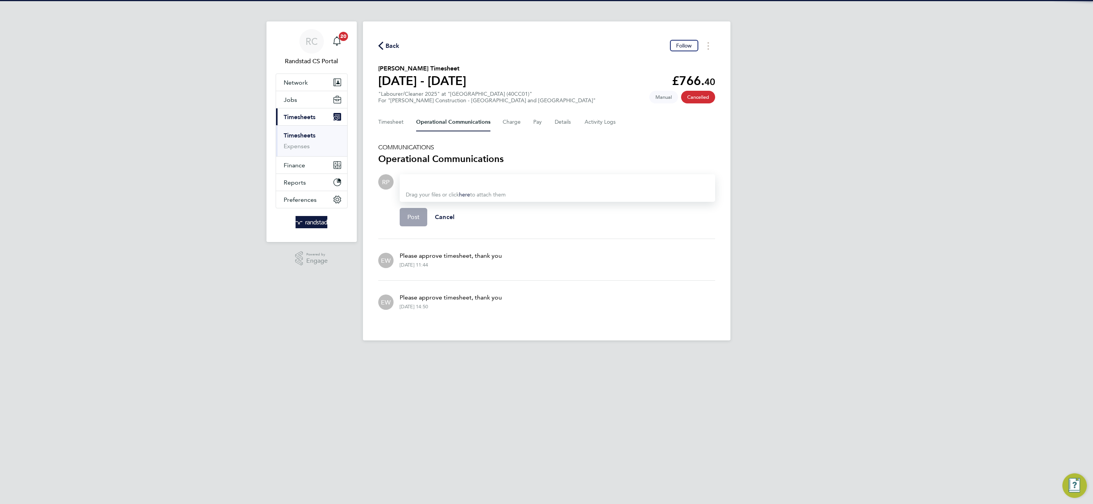
click at [423, 182] on div at bounding box center [557, 181] width 303 height 9
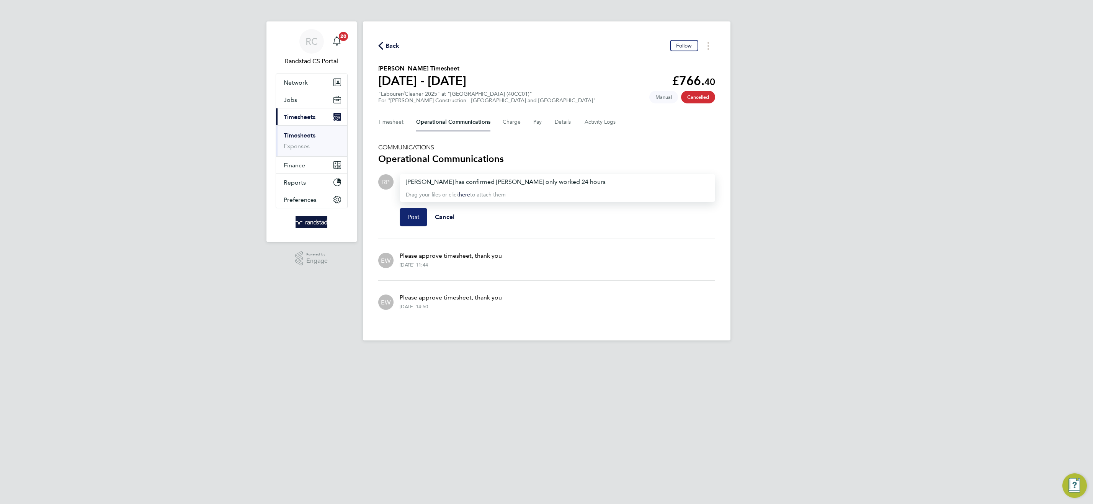
click at [419, 218] on span "Post" at bounding box center [413, 217] width 13 height 8
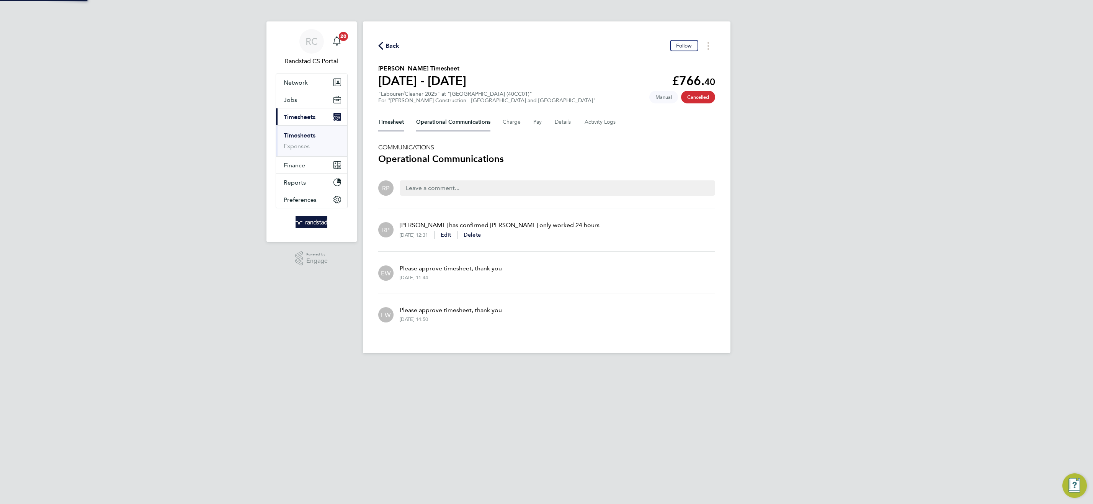
click at [392, 123] on button "Timesheet" at bounding box center [391, 122] width 26 height 18
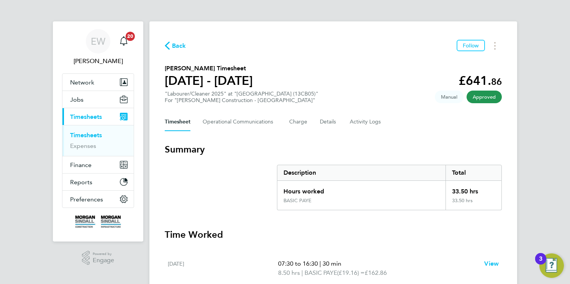
click at [100, 135] on link "Timesheets" at bounding box center [86, 135] width 32 height 7
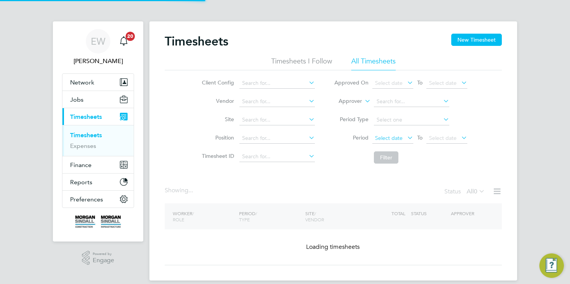
click at [399, 139] on span "Select date" at bounding box center [389, 138] width 28 height 7
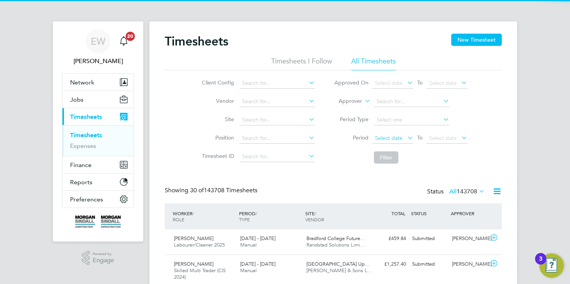
click at [399, 139] on span "Select date" at bounding box center [389, 138] width 28 height 7
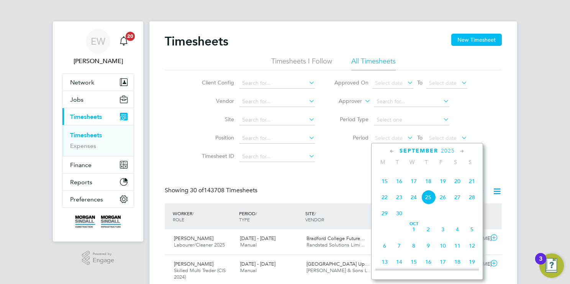
click at [455, 173] on span "13" at bounding box center [457, 165] width 15 height 15
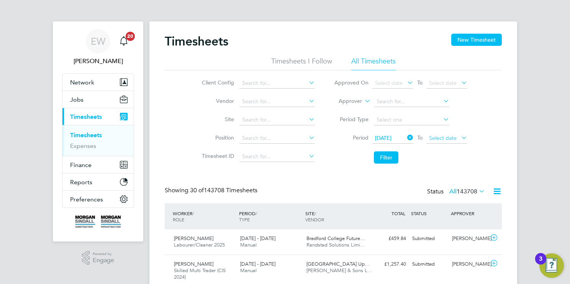
click at [445, 138] on span "Select date" at bounding box center [443, 138] width 28 height 7
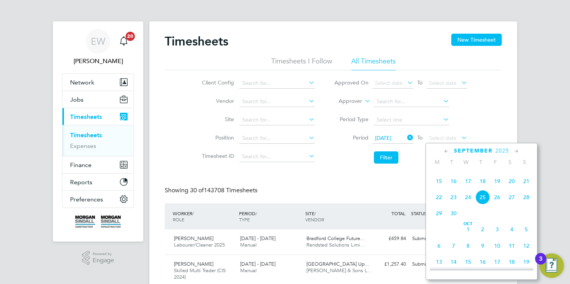
click at [497, 189] on span "19" at bounding box center [497, 181] width 15 height 15
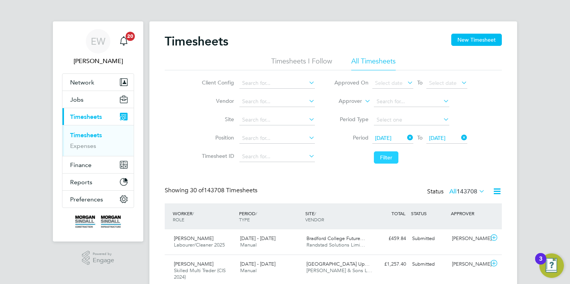
click at [387, 153] on button "Filter" at bounding box center [386, 158] width 24 height 12
click at [497, 192] on icon at bounding box center [497, 192] width 10 height 10
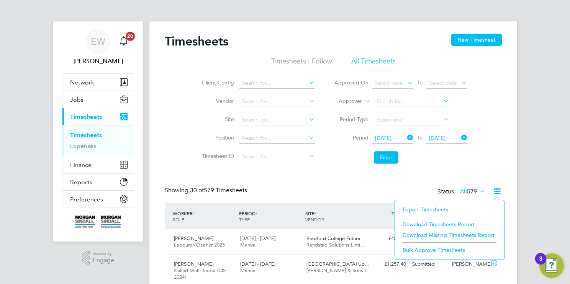
click at [444, 224] on li "Download Timesheets Report" at bounding box center [448, 224] width 101 height 11
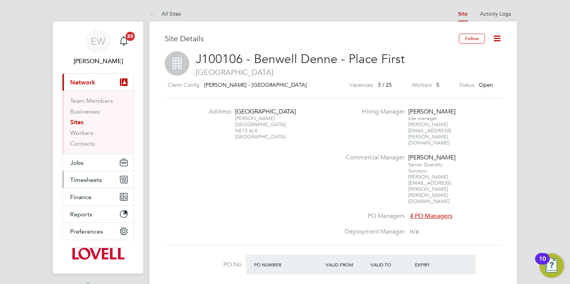
click at [91, 181] on span "Timesheets" at bounding box center [86, 179] width 32 height 7
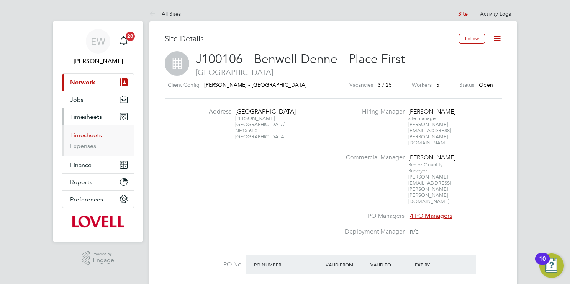
click at [98, 137] on link "Timesheets" at bounding box center [86, 135] width 32 height 7
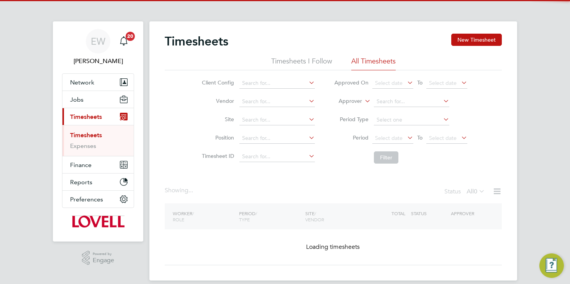
click at [390, 139] on span "Select date" at bounding box center [389, 138] width 28 height 7
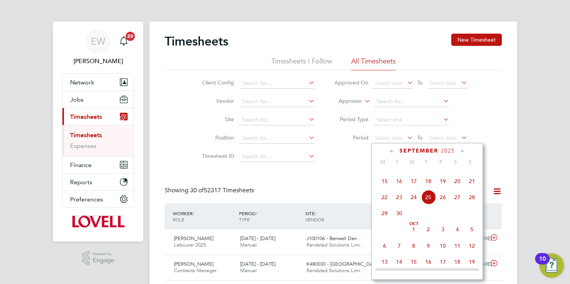
click at [458, 173] on span "13" at bounding box center [457, 165] width 15 height 15
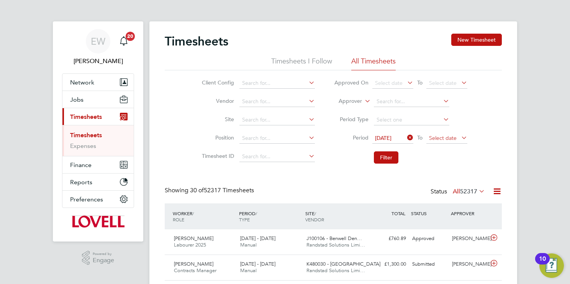
click at [453, 138] on span "Select date" at bounding box center [443, 138] width 28 height 7
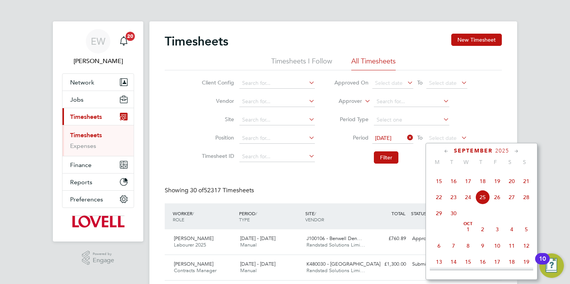
drag, startPoint x: 501, startPoint y: 193, endPoint x: 454, endPoint y: 176, distance: 49.8
click at [501, 189] on span "19" at bounding box center [497, 181] width 15 height 15
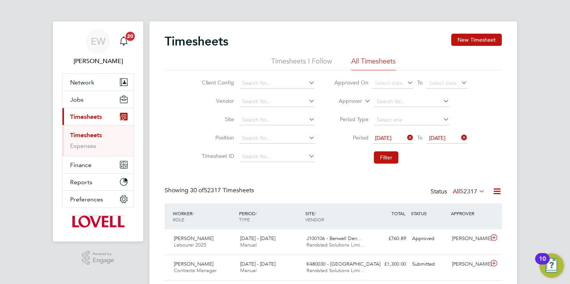
click at [395, 158] on button "Filter" at bounding box center [386, 158] width 24 height 12
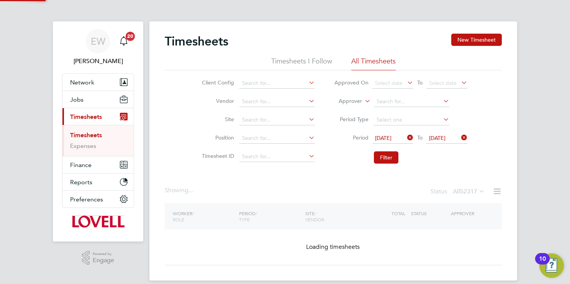
click at [497, 190] on icon at bounding box center [497, 192] width 10 height 10
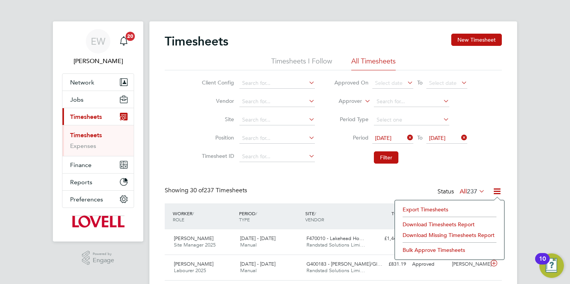
click at [446, 223] on li "Download Timesheets Report" at bounding box center [448, 224] width 101 height 11
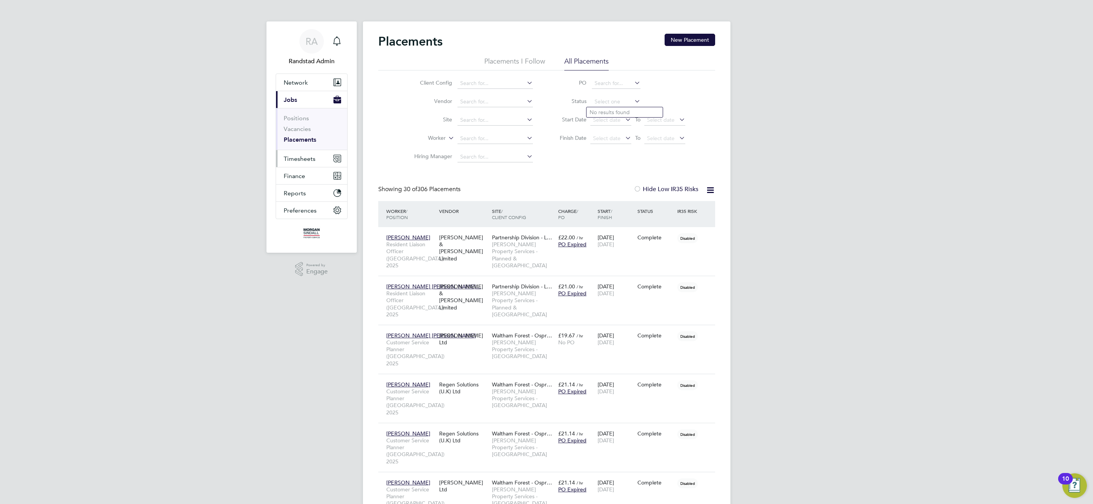
click at [300, 160] on span "Timesheets" at bounding box center [300, 158] width 32 height 7
click at [307, 139] on li "Timesheets" at bounding box center [312, 137] width 57 height 11
click at [308, 139] on link "Timesheets" at bounding box center [300, 135] width 32 height 7
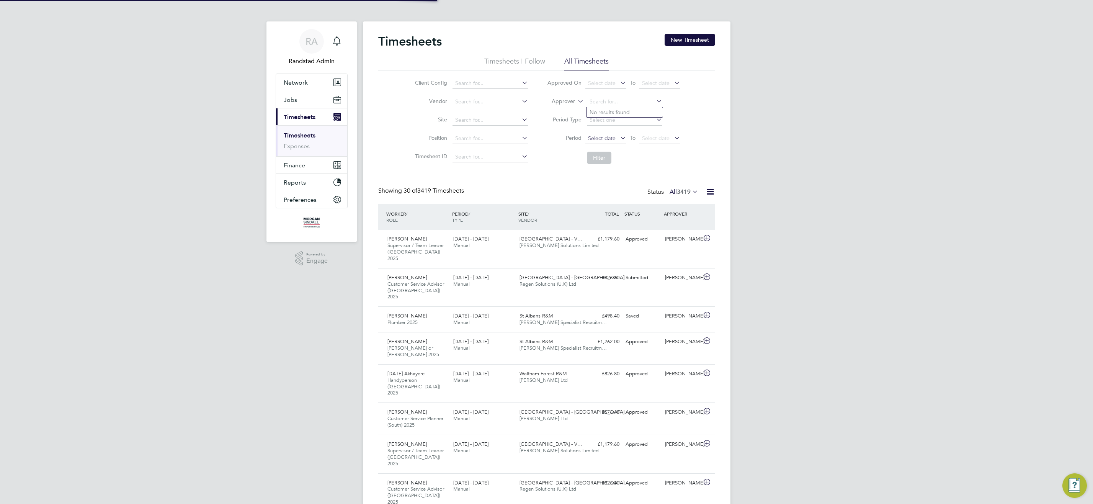
click at [601, 135] on span "Select date" at bounding box center [602, 138] width 28 height 7
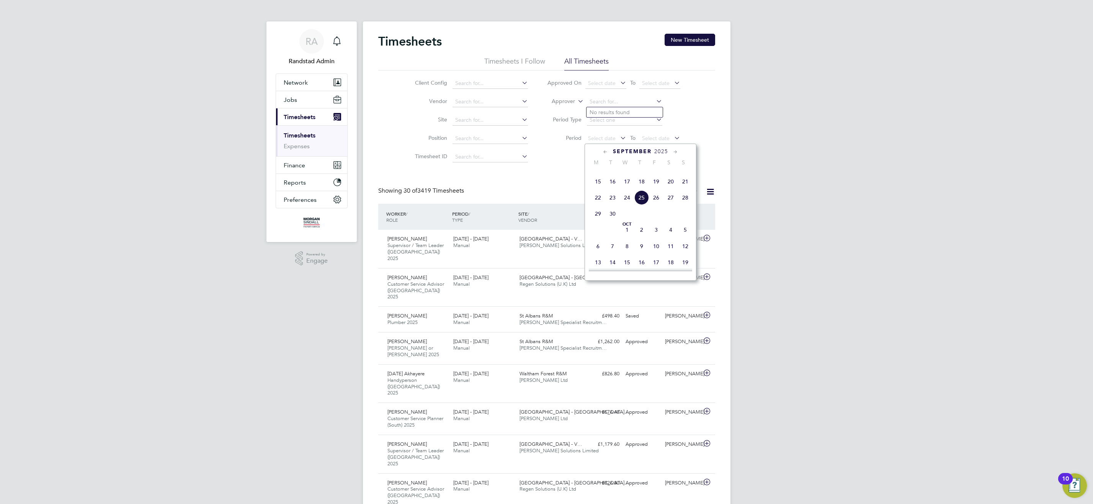
click at [669, 173] on span "13" at bounding box center [670, 165] width 15 height 15
click at [652, 138] on span "Select date" at bounding box center [656, 138] width 28 height 7
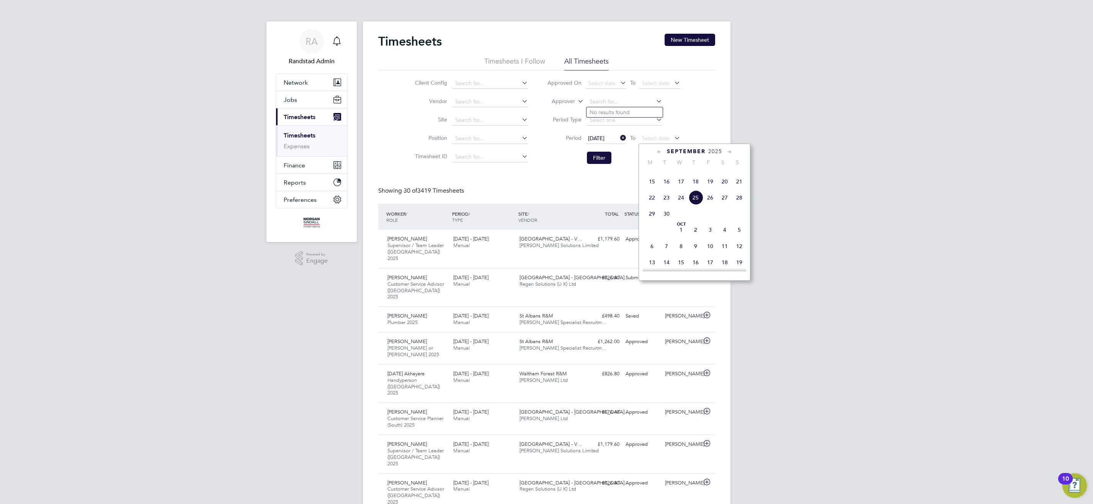
click at [712, 189] on span "19" at bounding box center [710, 181] width 15 height 15
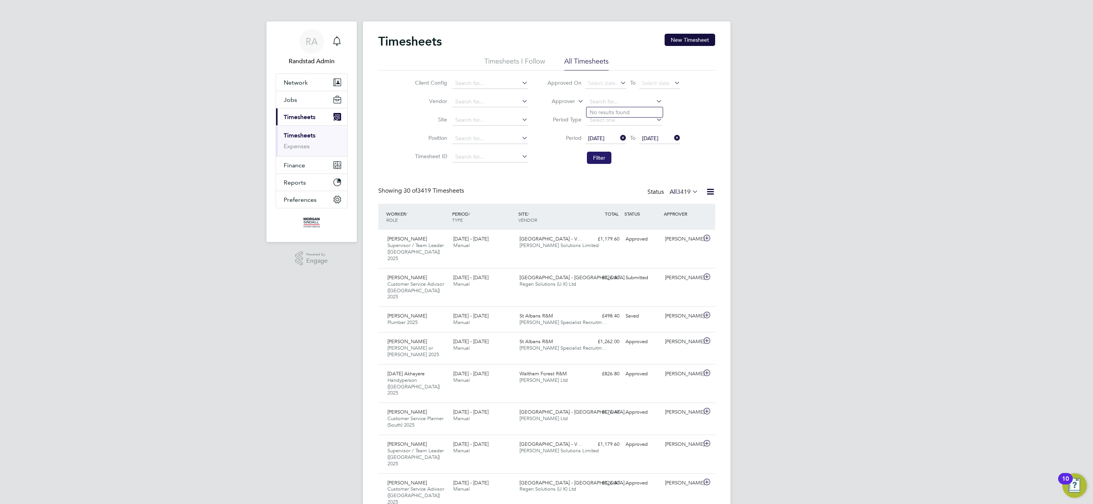
click at [604, 155] on button "Filter" at bounding box center [599, 158] width 24 height 12
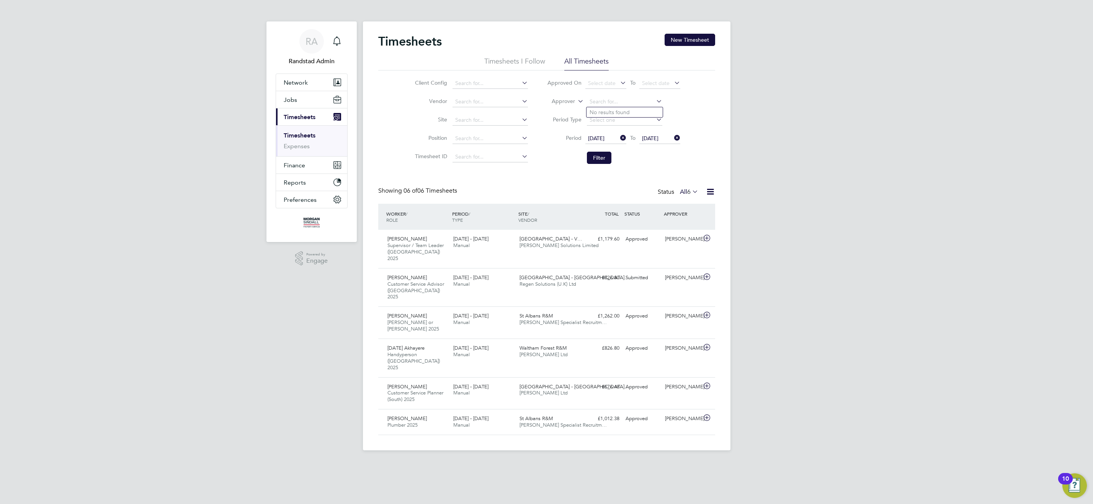
drag, startPoint x: 712, startPoint y: 194, endPoint x: 706, endPoint y: 197, distance: 7.0
click at [712, 193] on icon at bounding box center [710, 192] width 10 height 10
click at [666, 223] on li "Download Timesheets Report" at bounding box center [662, 224] width 101 height 11
